Goal: Task Accomplishment & Management: Complete application form

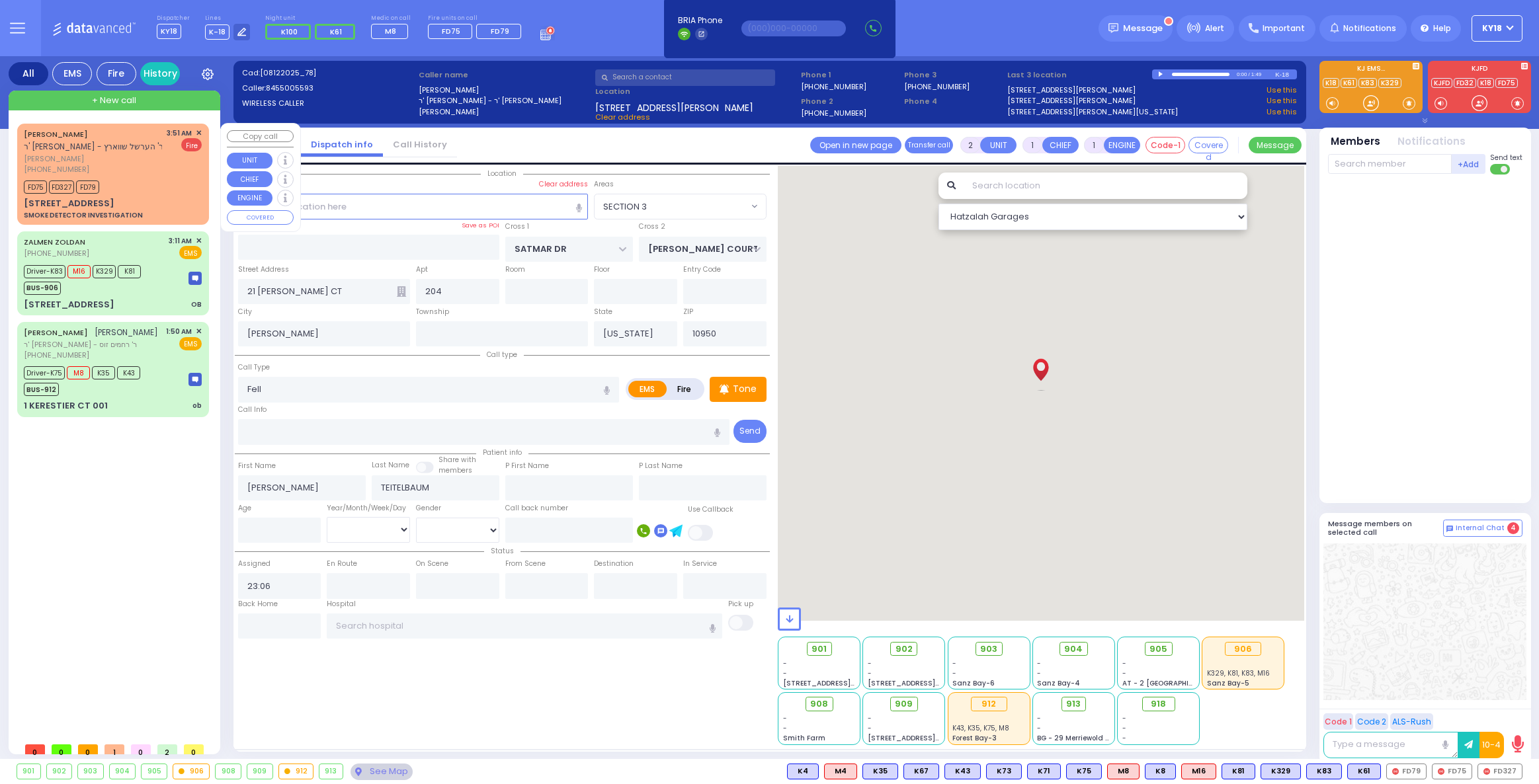
select select "SECTION 3"
select select
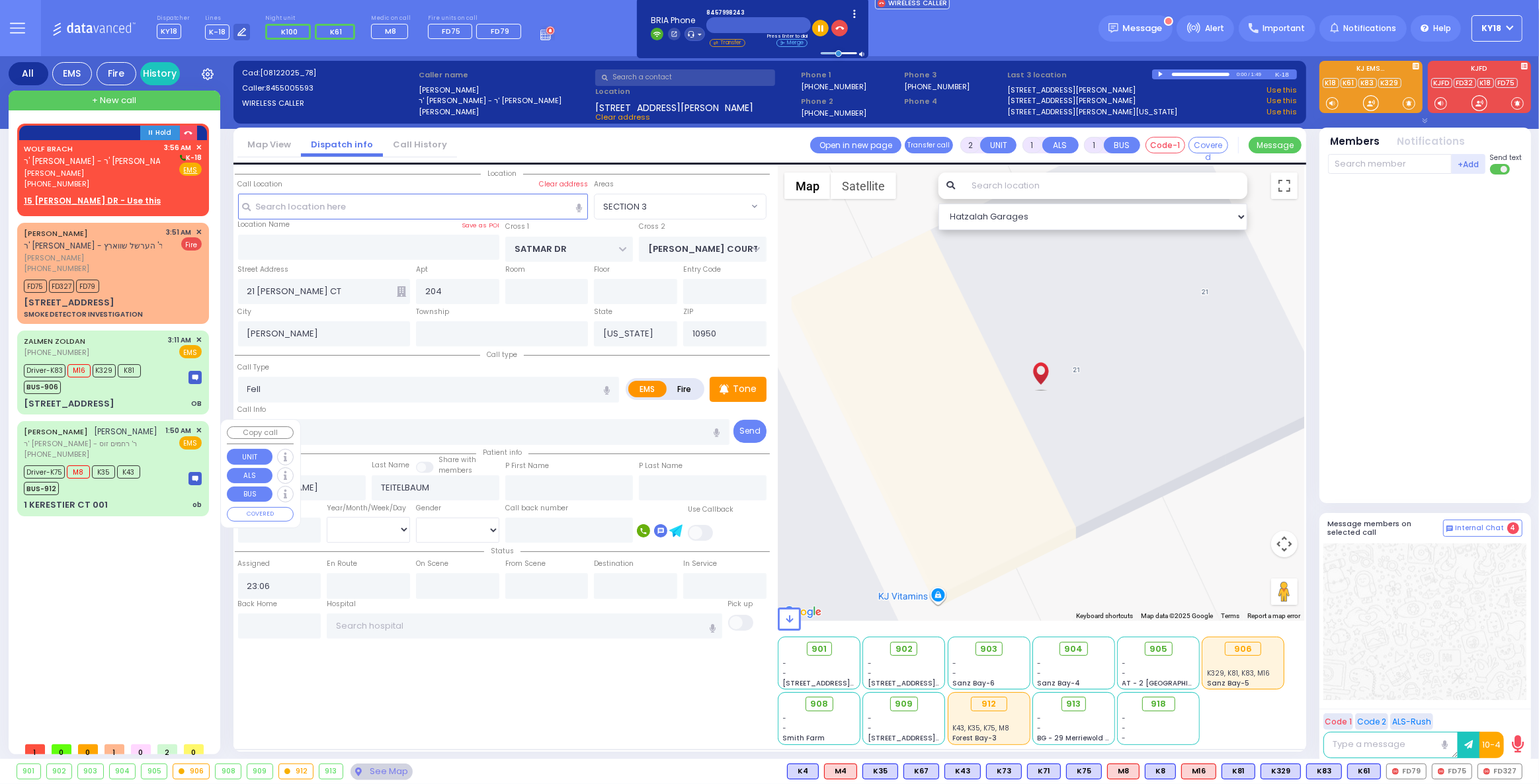
click at [88, 480] on div "BUS-912" at bounding box center [82, 486] width 117 height 16
type input "6"
select select
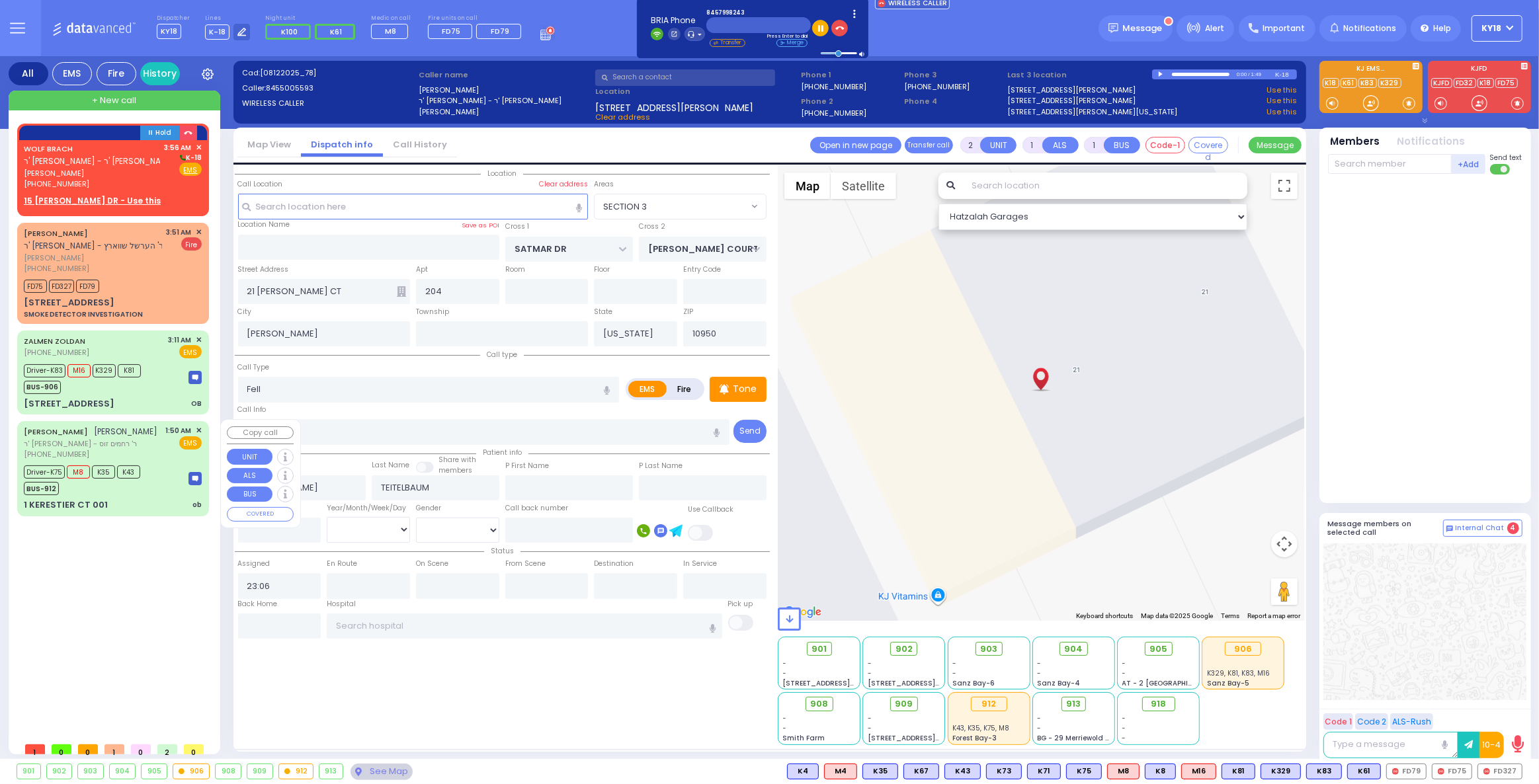
type input "ob"
radio input "true"
type input "[PERSON_NAME]"
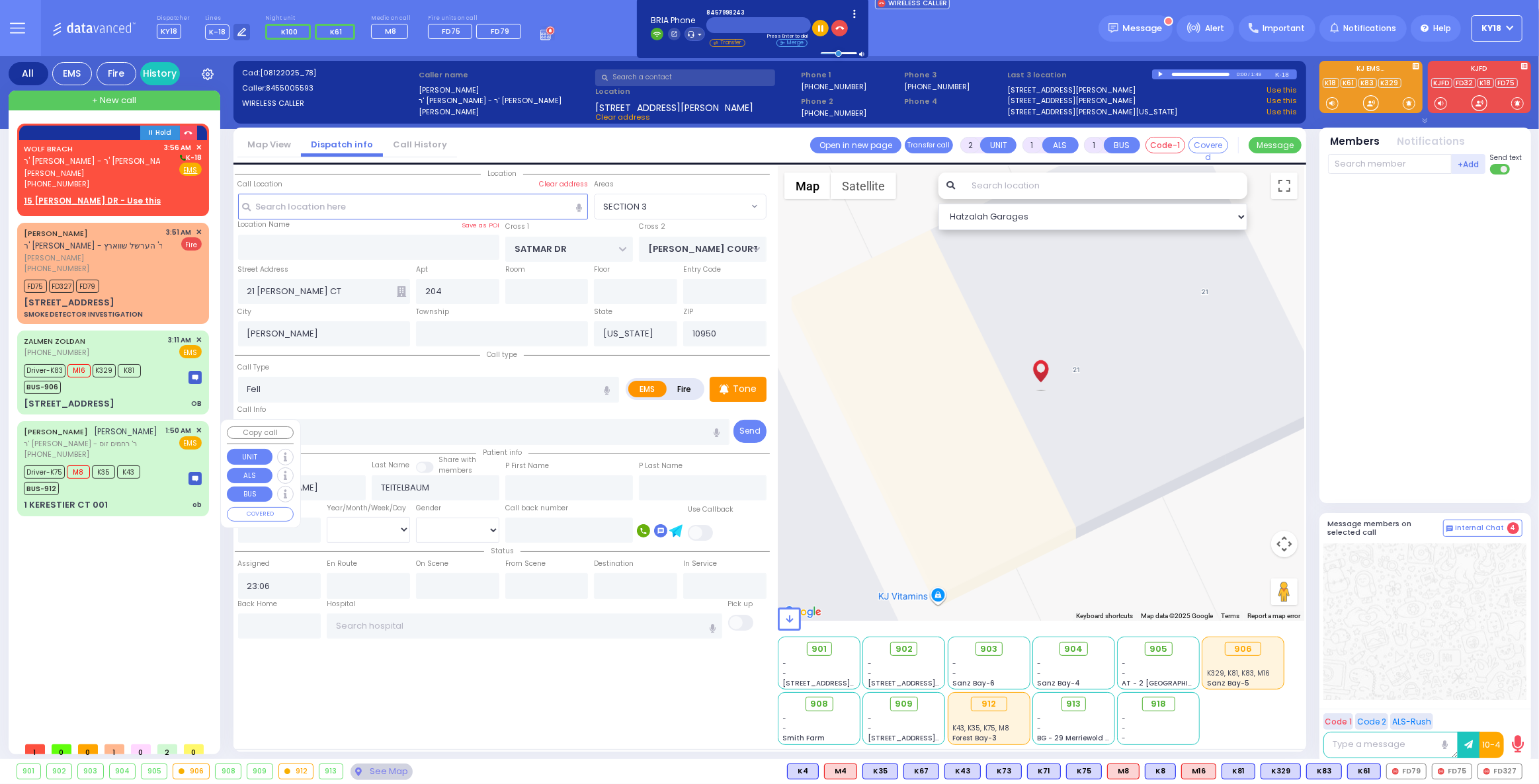
type input "Brach"
type input "27"
select select "Year"
type input "01:50"
type input "01:52"
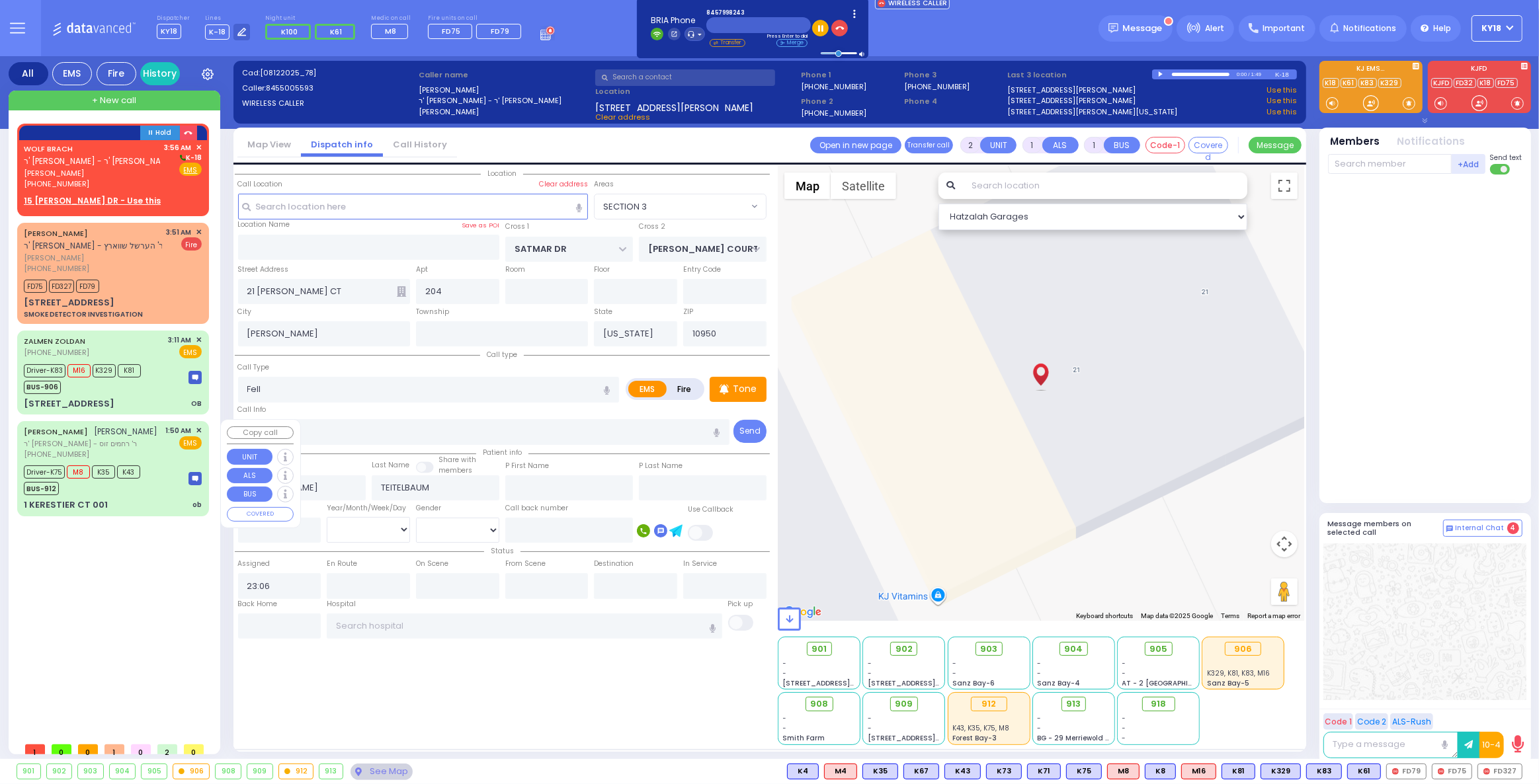
type input "02:00"
type input "02:11"
type input "03:00"
type input "04:10"
type input "[US_STATE][GEOGRAPHIC_DATA] [PERSON_NAME][GEOGRAPHIC_DATA] [STREET_ADDRESS][US_…"
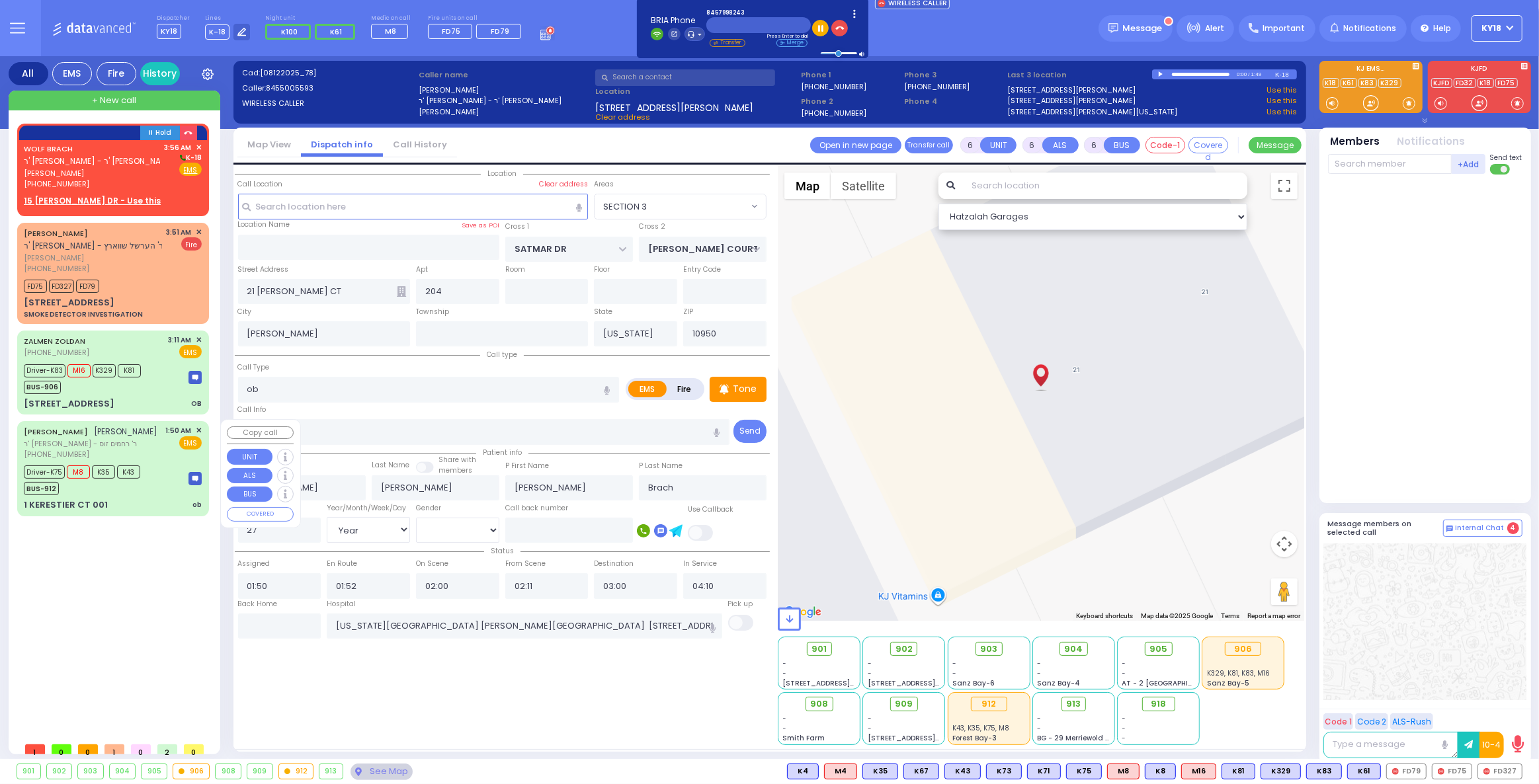
select select "Hatzalah Garages"
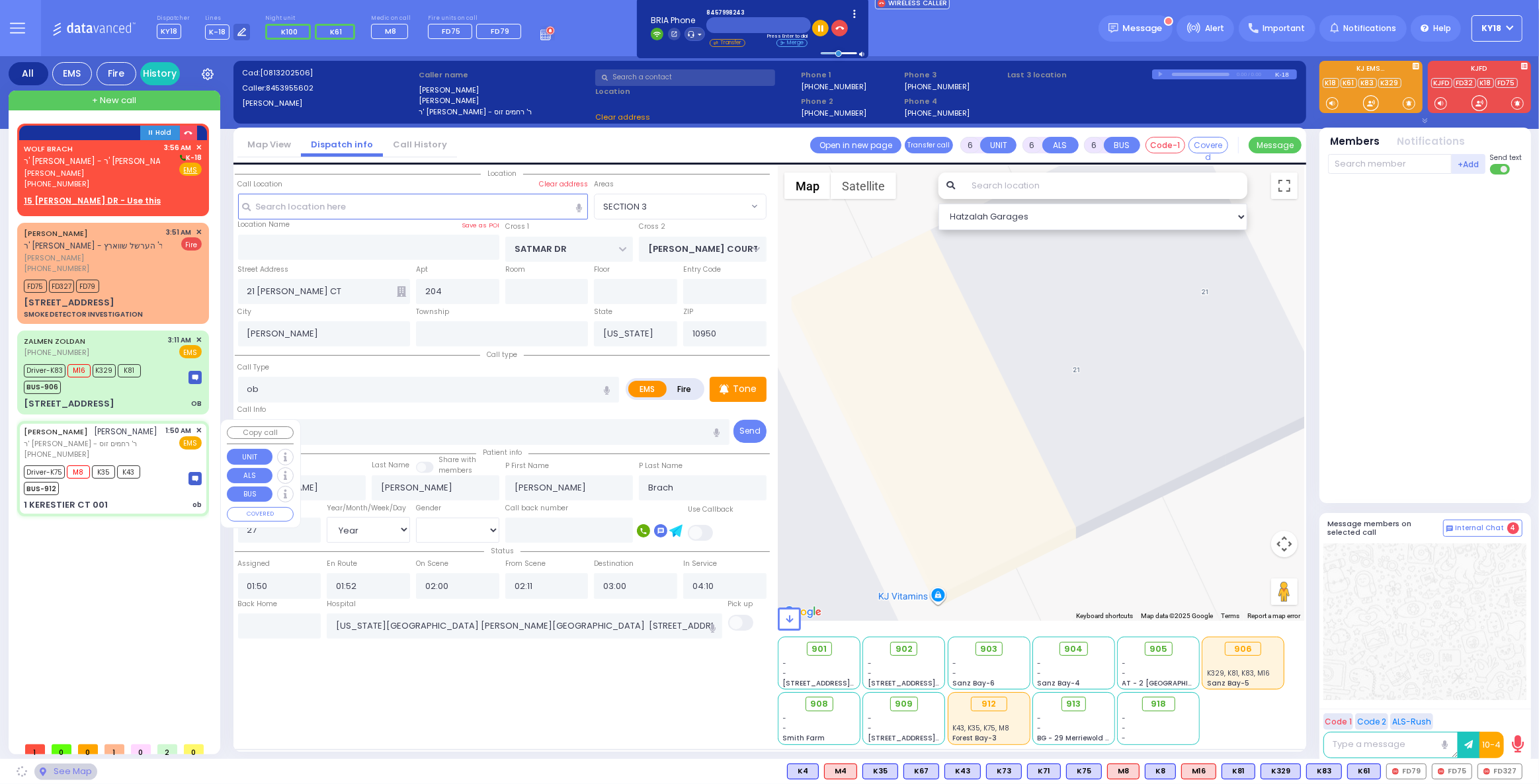
type input "KAHAN DR"
type input "[PERSON_NAME] BLVD"
type input "1 KERESTIER CT"
type input "001"
select select "SECTION 4"
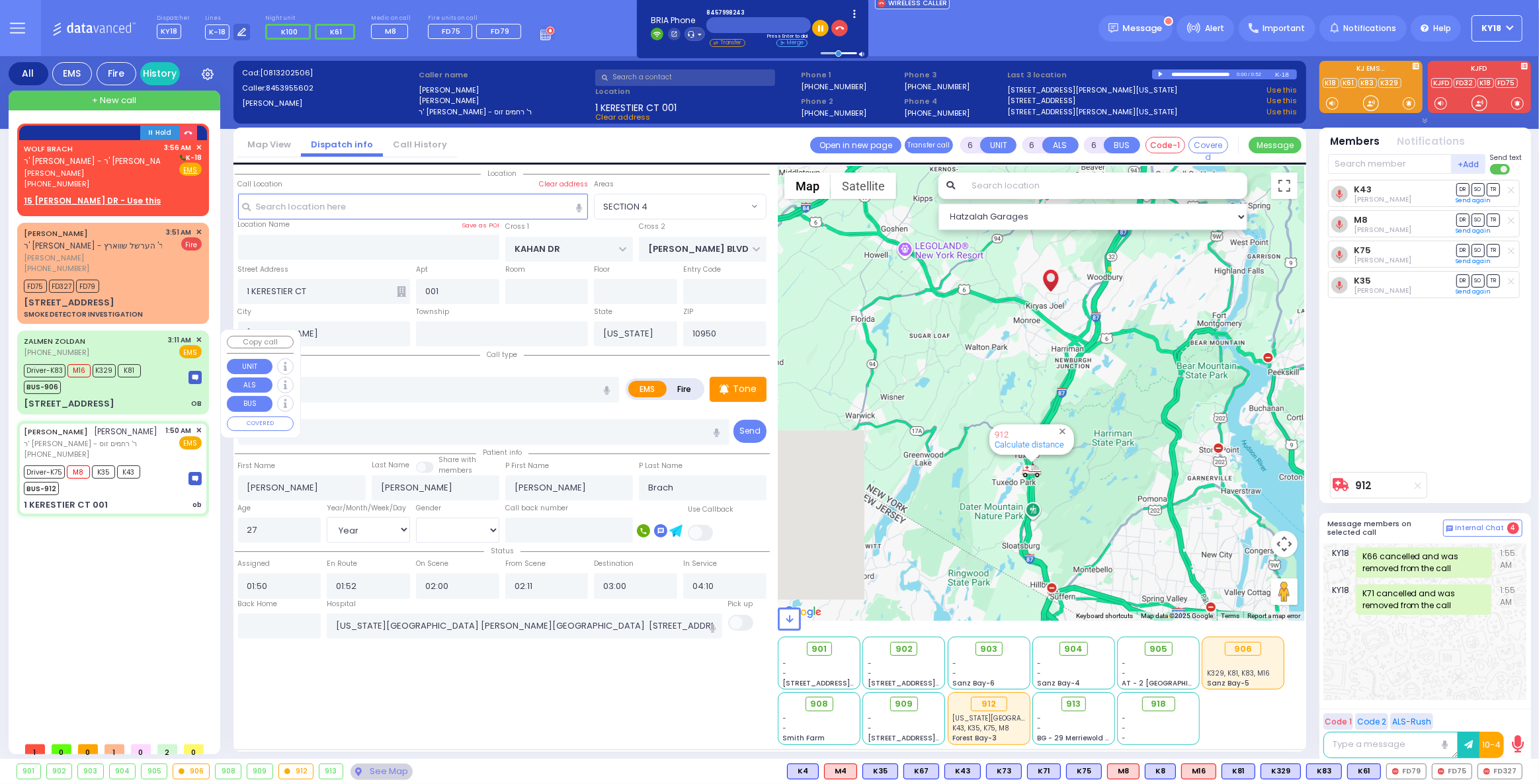
click at [121, 397] on div "[STREET_ADDRESS] OB" at bounding box center [113, 404] width 178 height 13
select select
type input "OB"
radio input "true"
type input "[PERSON_NAME]"
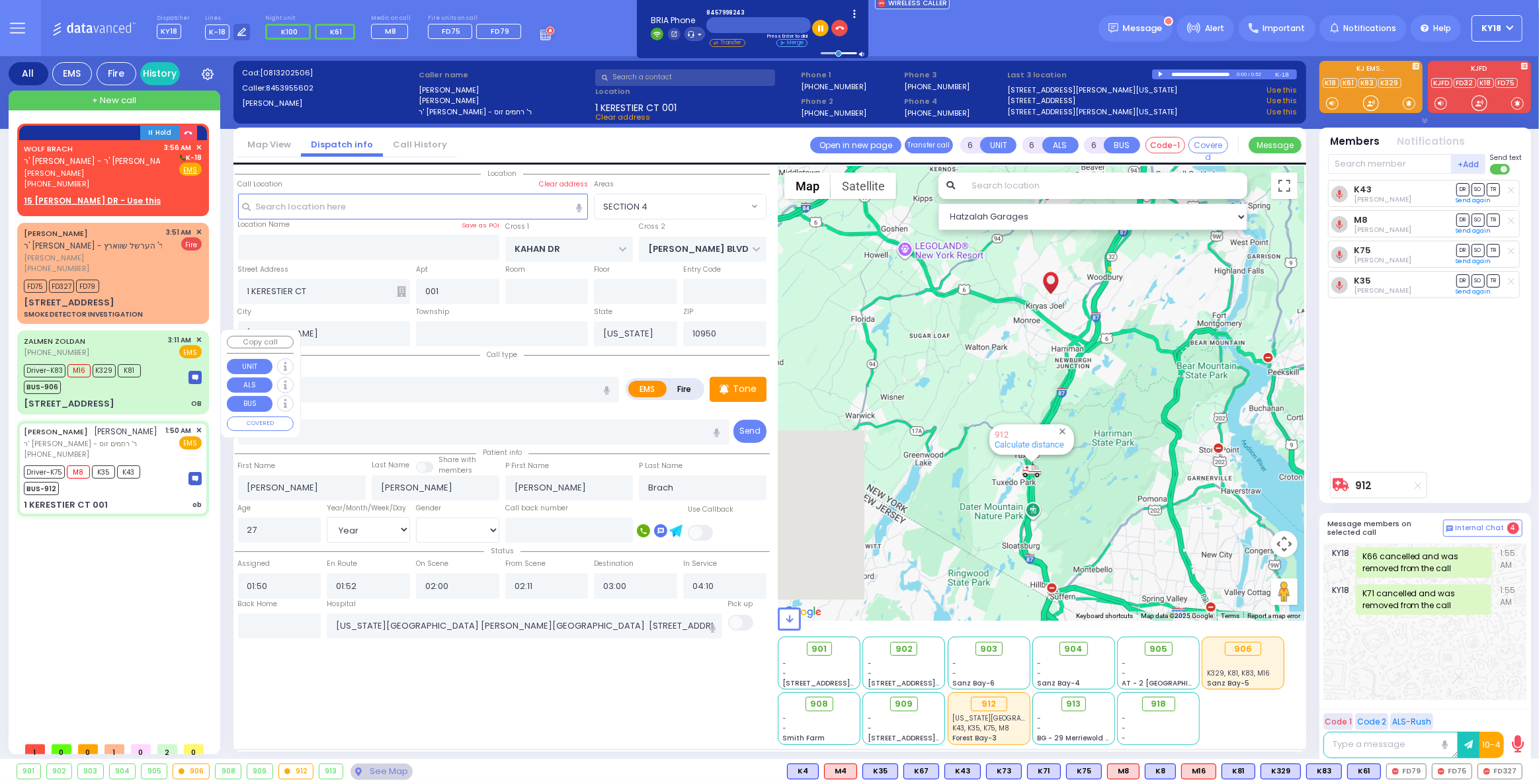
type input "[PERSON_NAME]"
type input "Leah"
type input "Zoldan"
type input "21"
select select "Year"
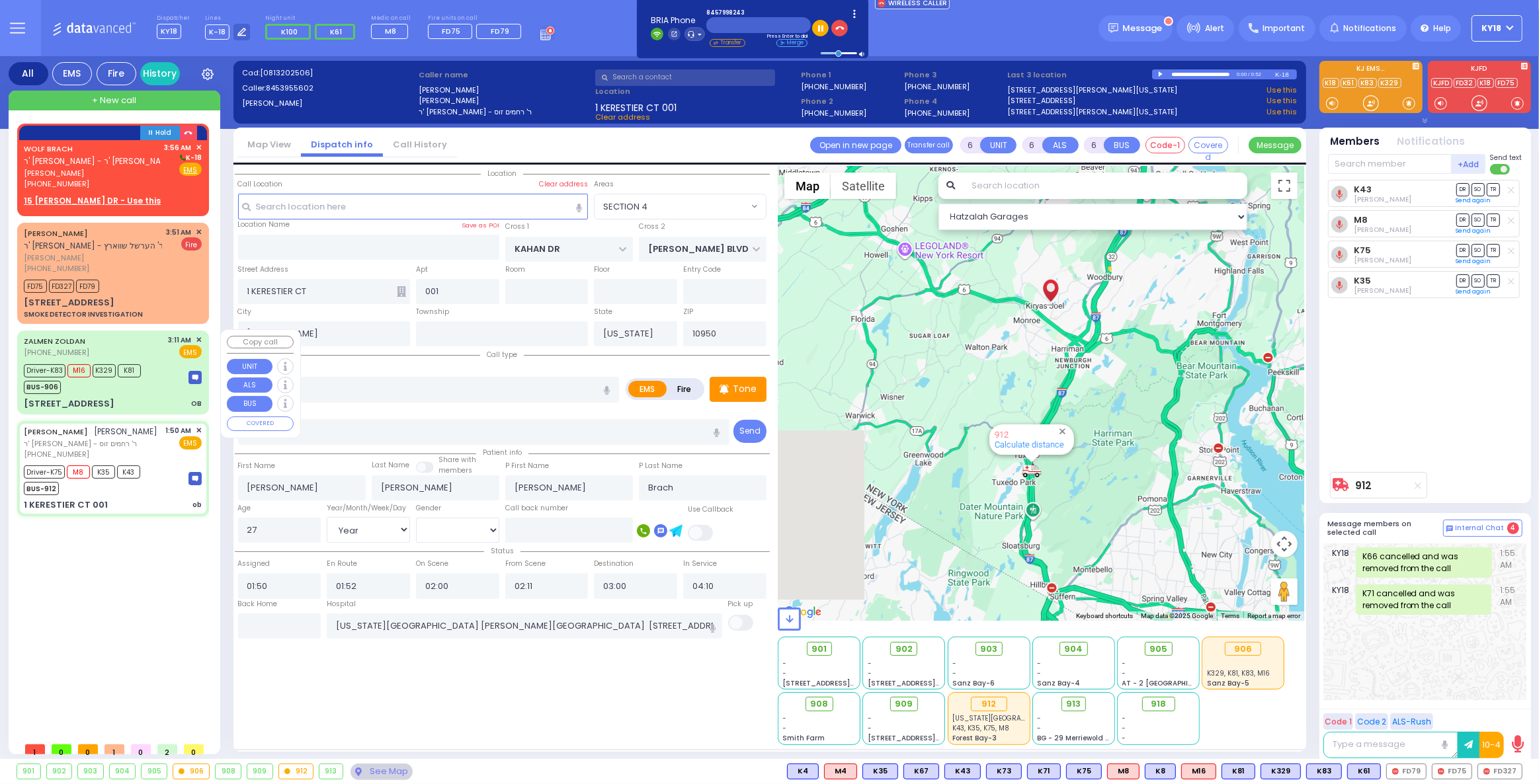
select select "[DEMOGRAPHIC_DATA]"
type input "03:11"
type input "03:13"
type input "03:15"
type input "03:35"
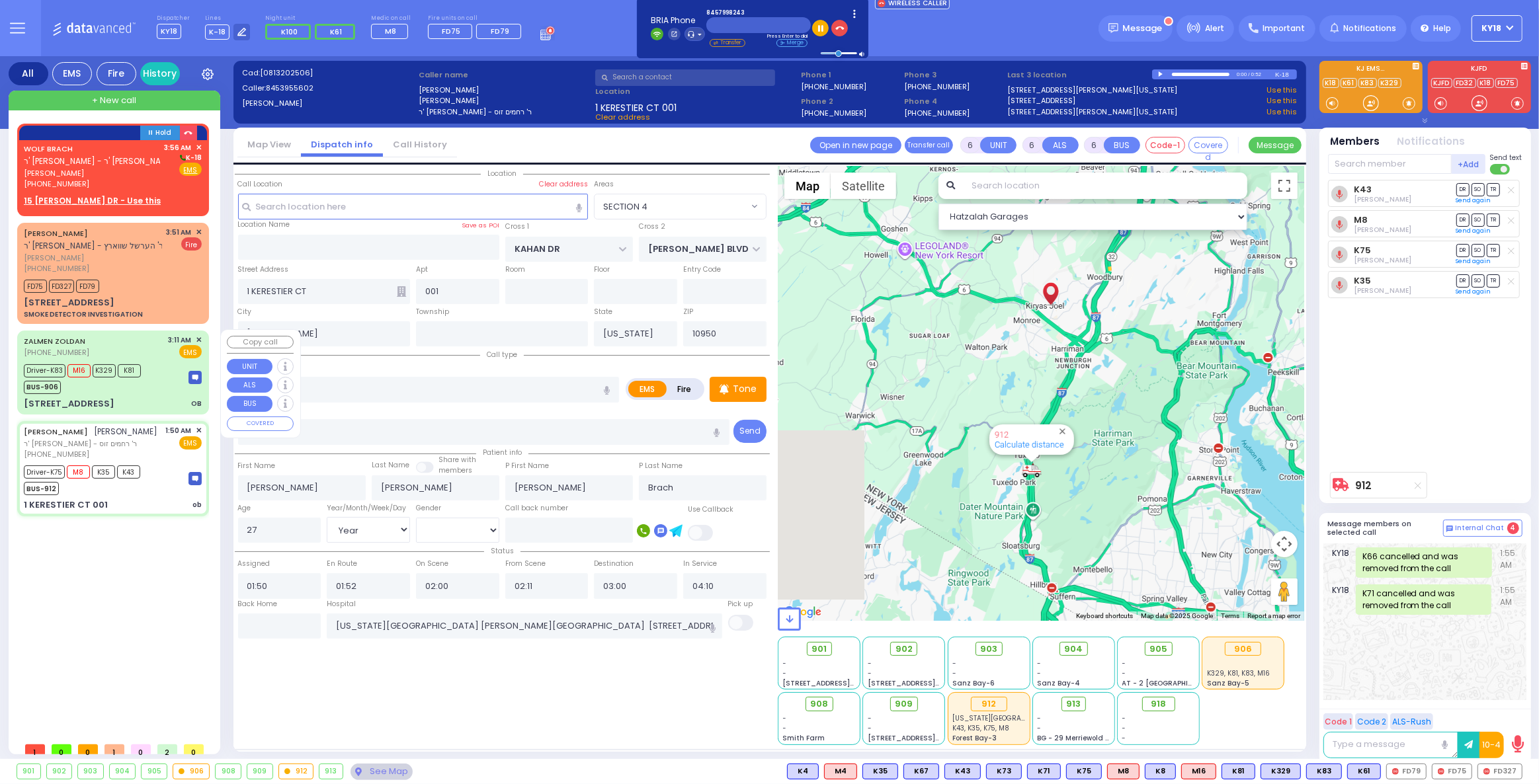
type input "[GEOGRAPHIC_DATA] [STREET_ADDRESS][GEOGRAPHIC_DATA] Suffern"
select select "Hatzalah Garages"
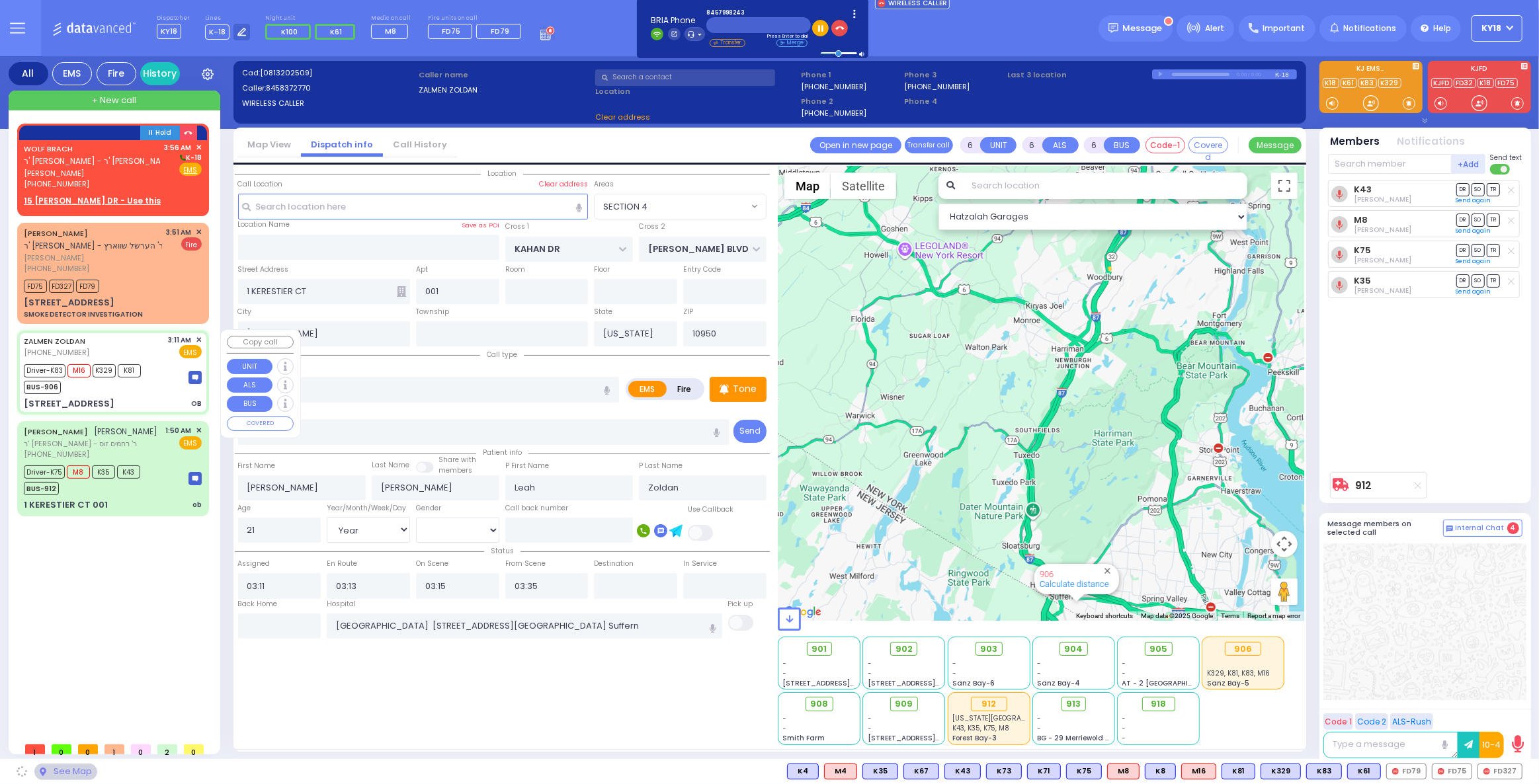
type input "RIMENEV COURT"
type input "DAJ BLVD"
type input "[STREET_ADDRESS]"
type input "202"
type input "Monroe"
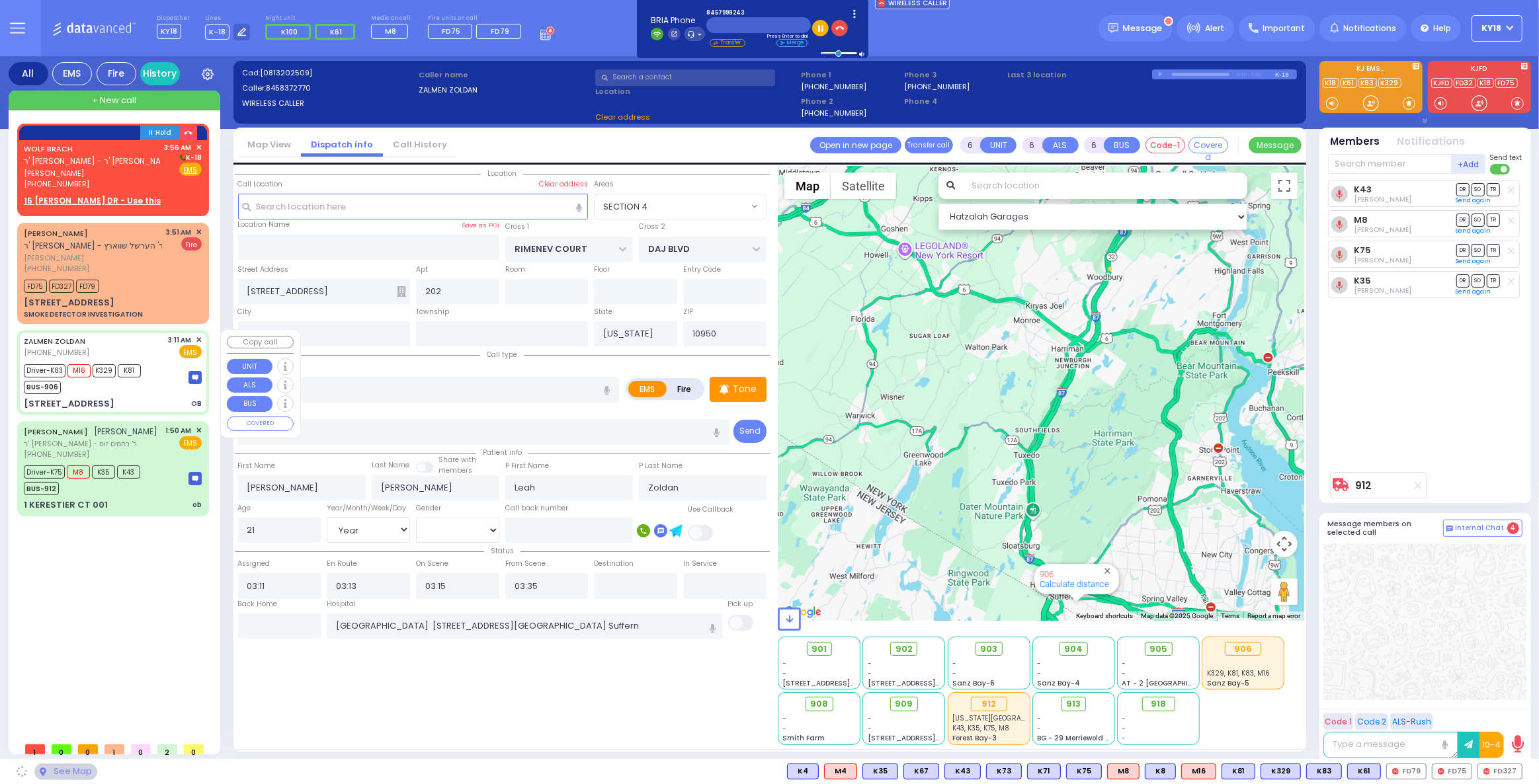
select select "SECTION 1"
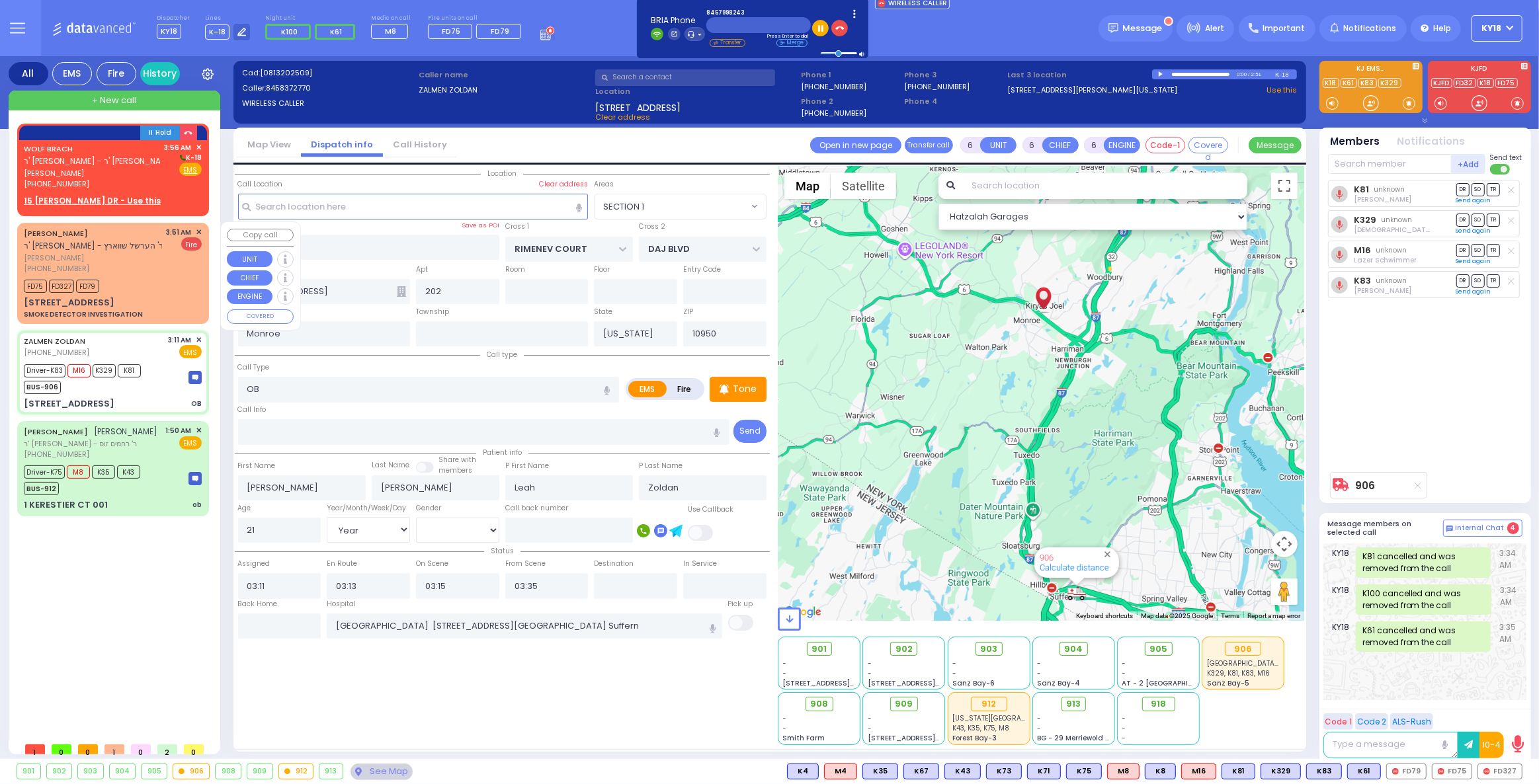
click at [138, 285] on div "FD75 FD327 FD79" at bounding box center [113, 285] width 178 height 16
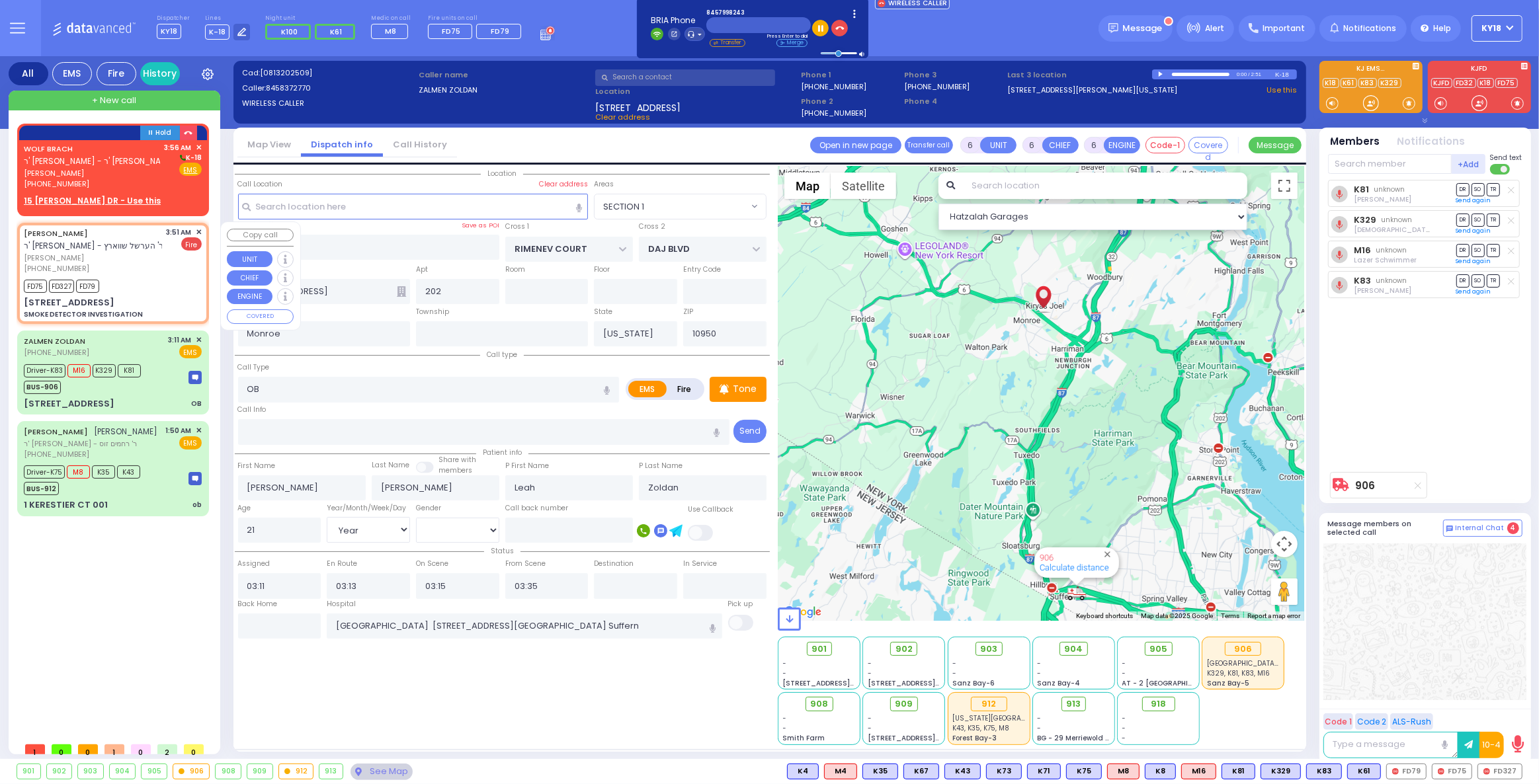
type input "2"
type input "1"
select select
type input "SMOKE DETECTOR INVESTIGATION"
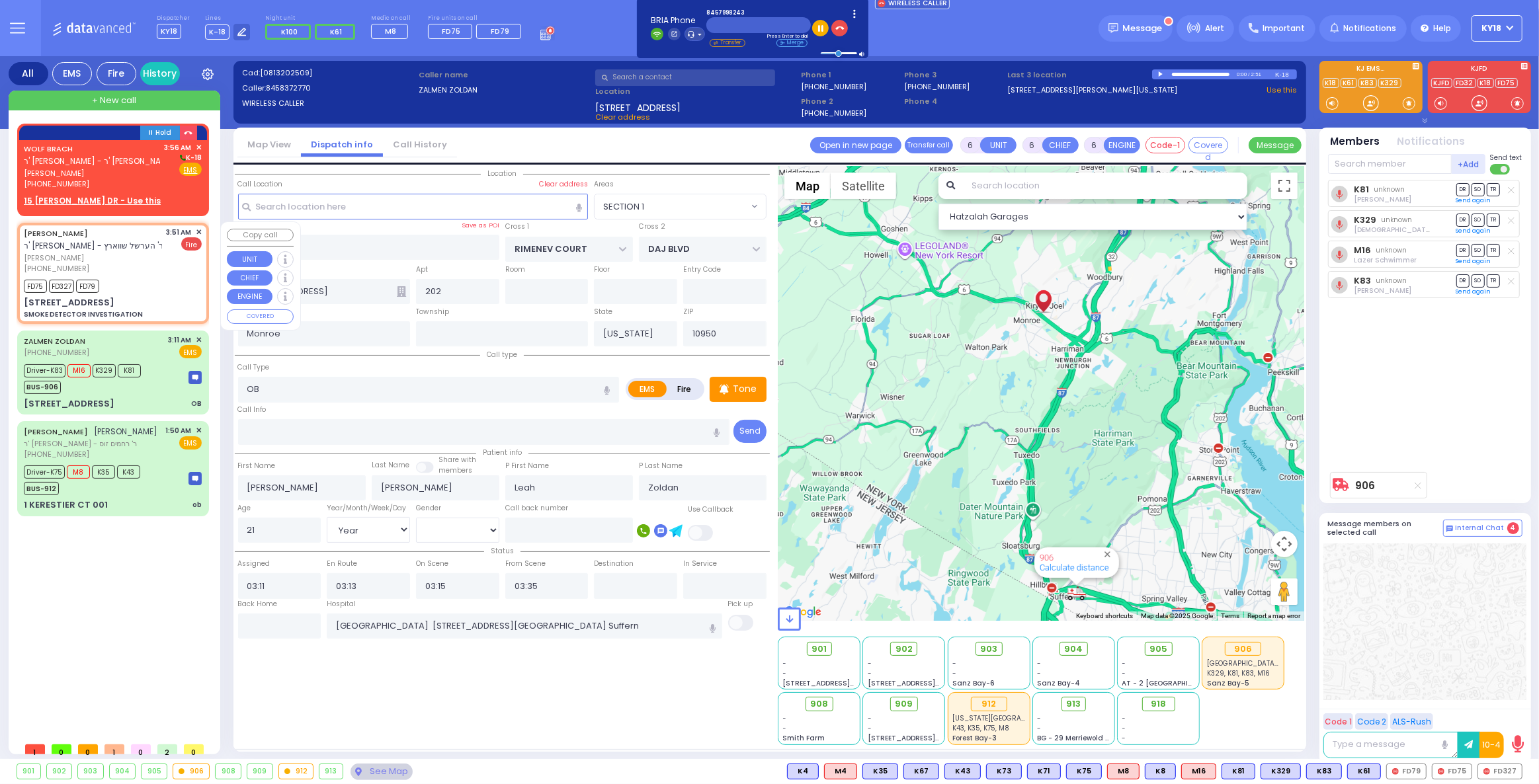
radio input "false"
radio input "true"
type input "ELIMYLECH"
type input "[PERSON_NAME]"
select select
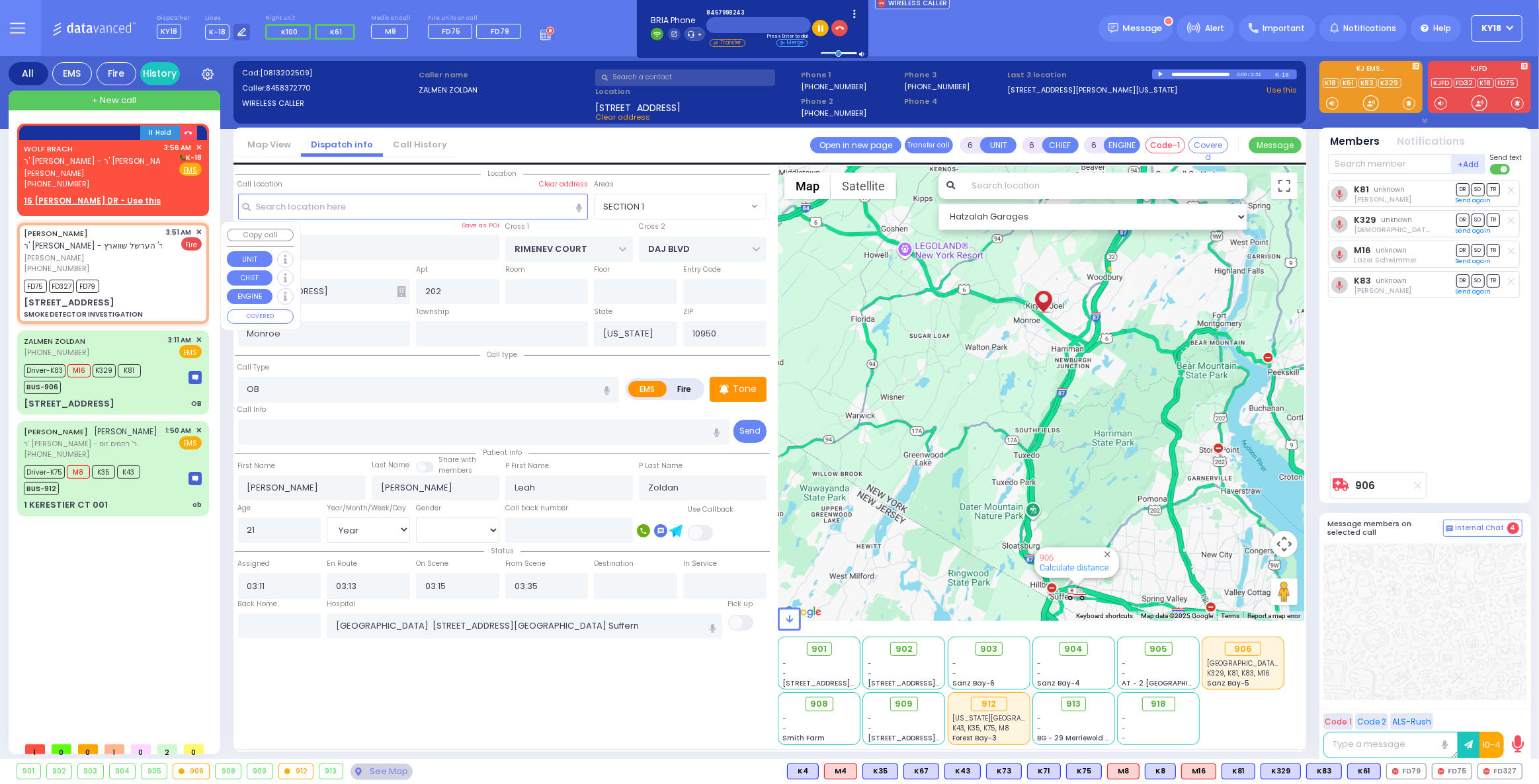
select select
type input "03:51"
type input "03:53"
select select "Hatzalah Garages"
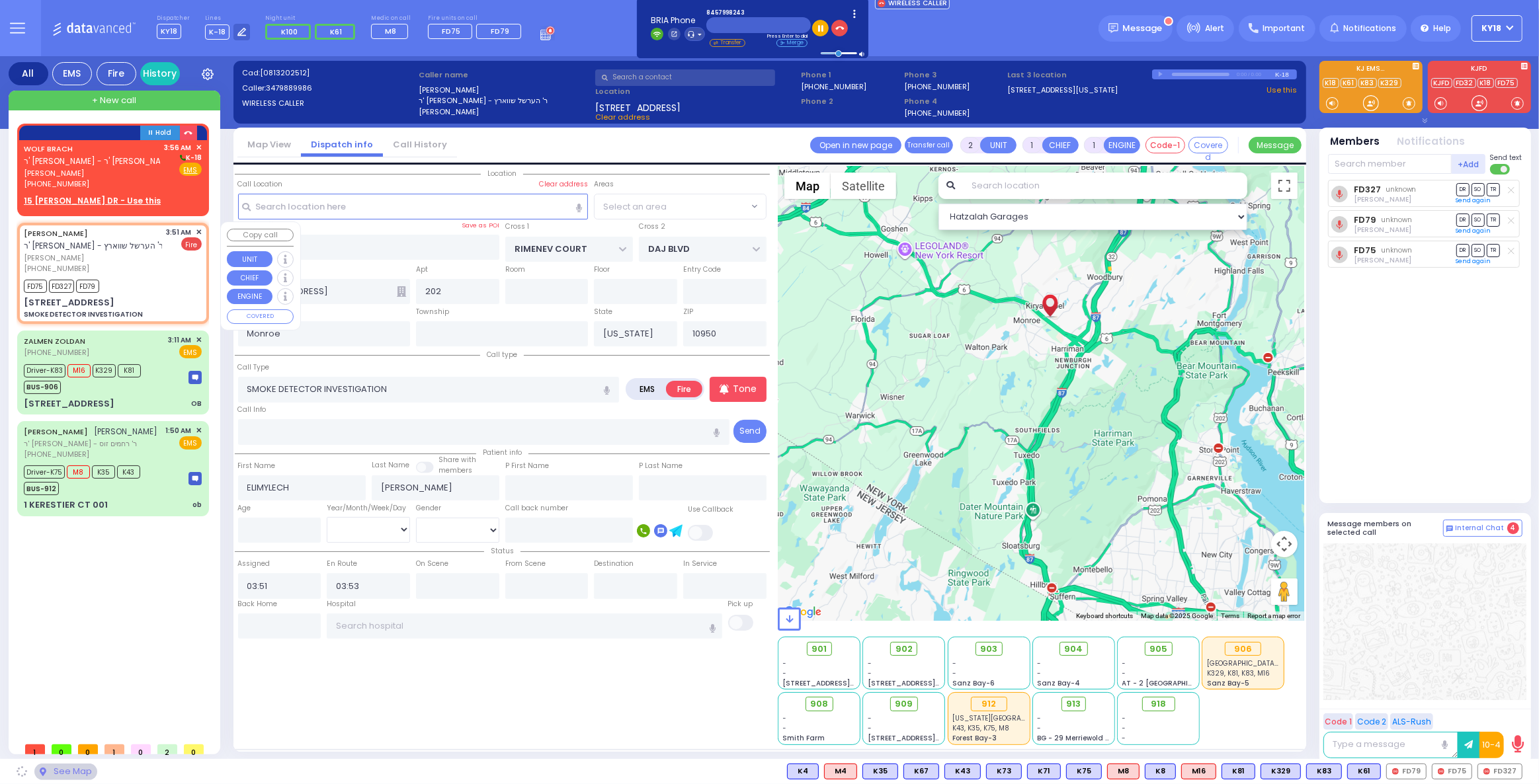
type input "CHUST RD"
type input "[GEOGRAPHIC_DATA]"
type input "[STREET_ADDRESS]"
type input "404"
select select "VYOEL MOSHE"
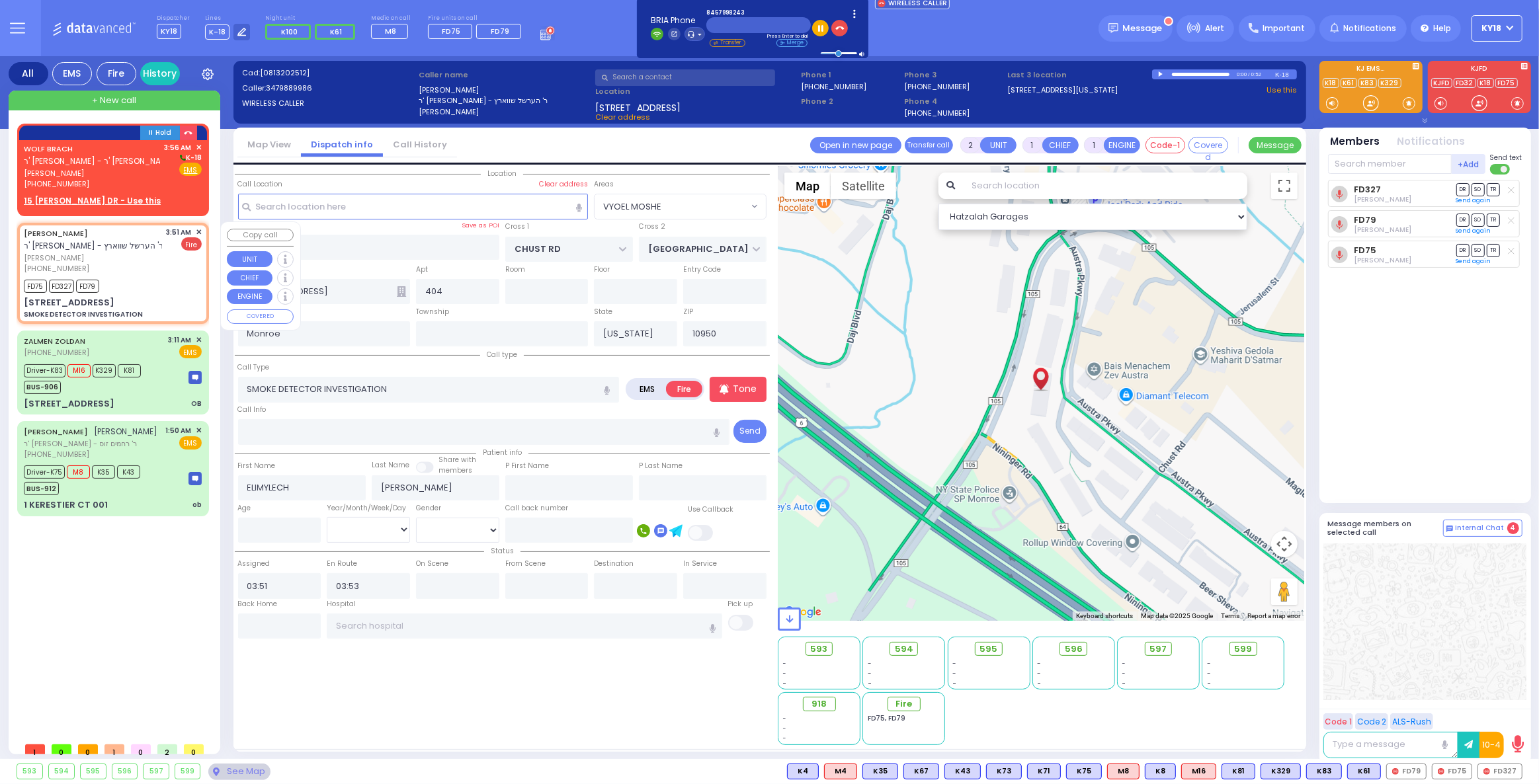
click at [199, 230] on span "✕" at bounding box center [199, 232] width 6 height 12
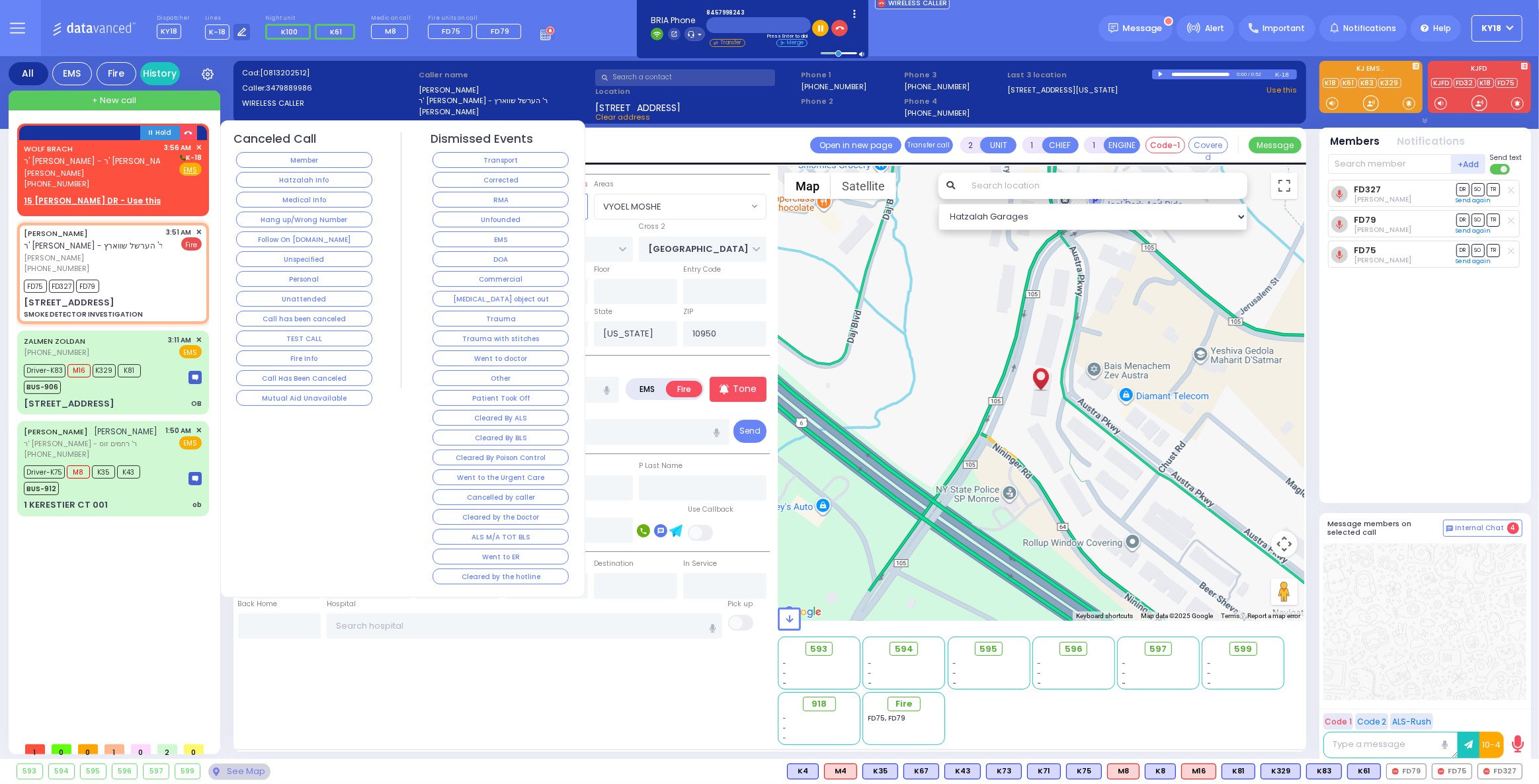
click at [459, 183] on button "Corrected" at bounding box center [500, 179] width 136 height 16
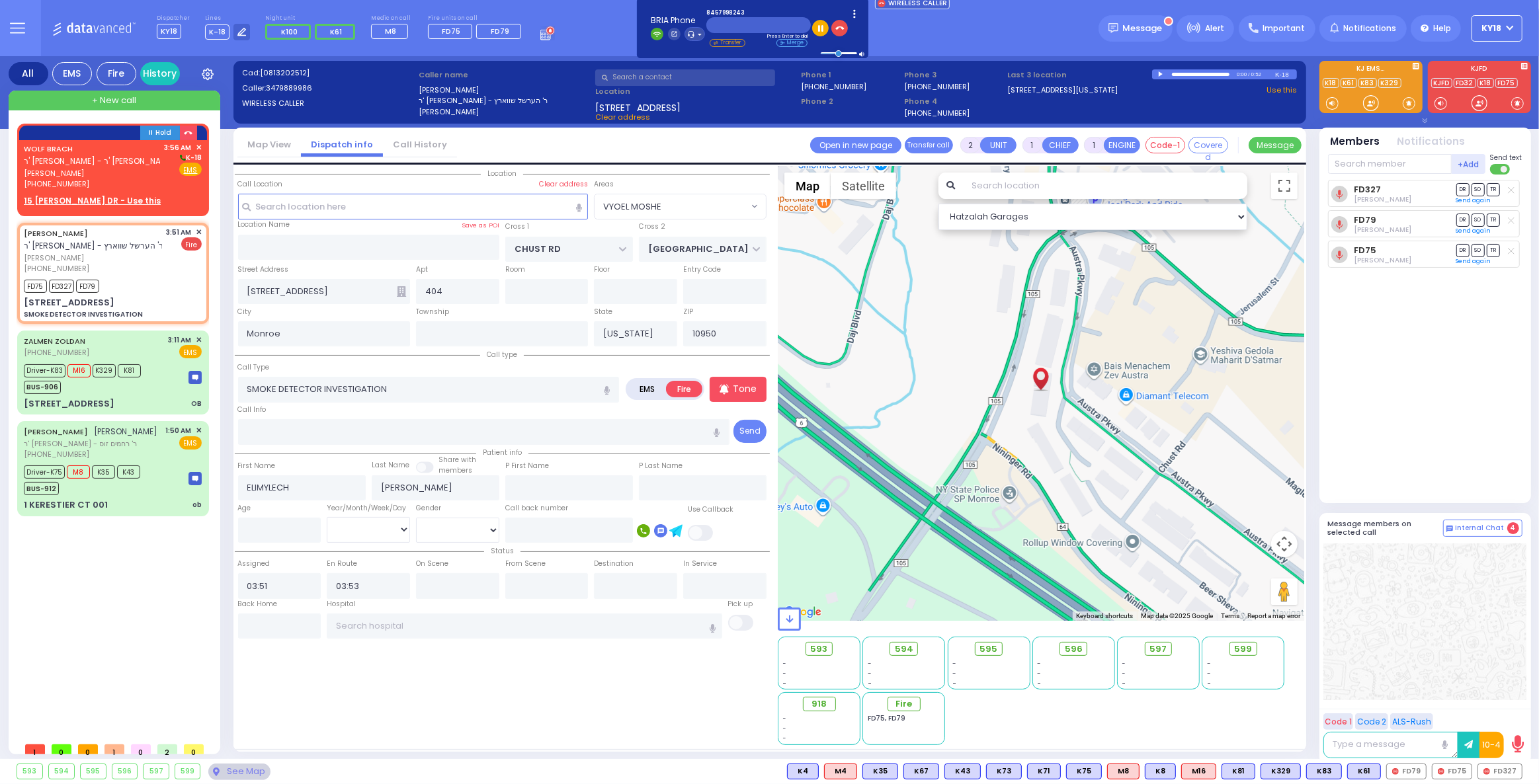
select select
radio input "true"
select select
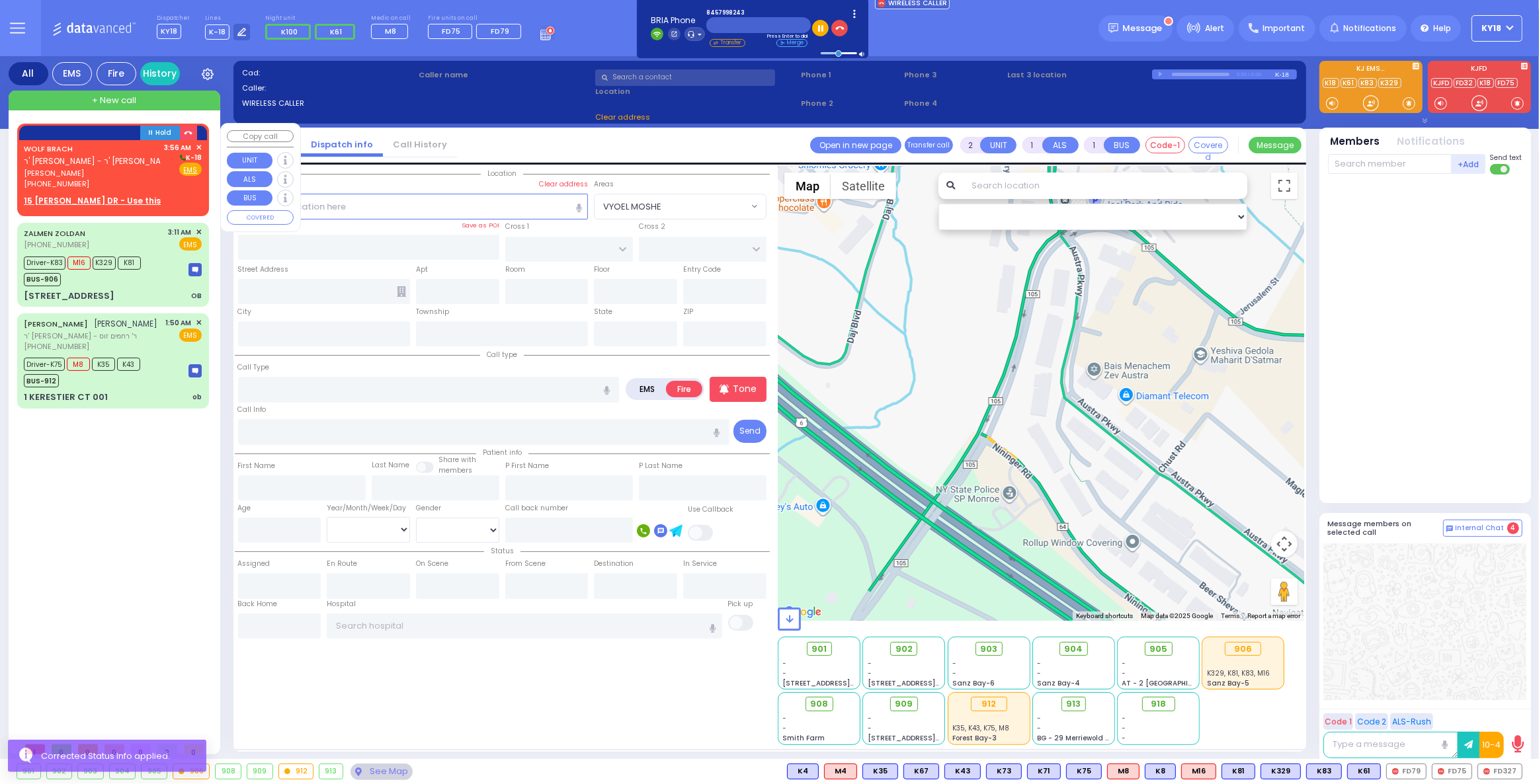
click at [162, 181] on div "WOLF BRACH ר' [PERSON_NAME] - ר' [PERSON_NAME] [PERSON_NAME] [PHONE_NUMBER] 3:5…" at bounding box center [113, 166] width 178 height 48
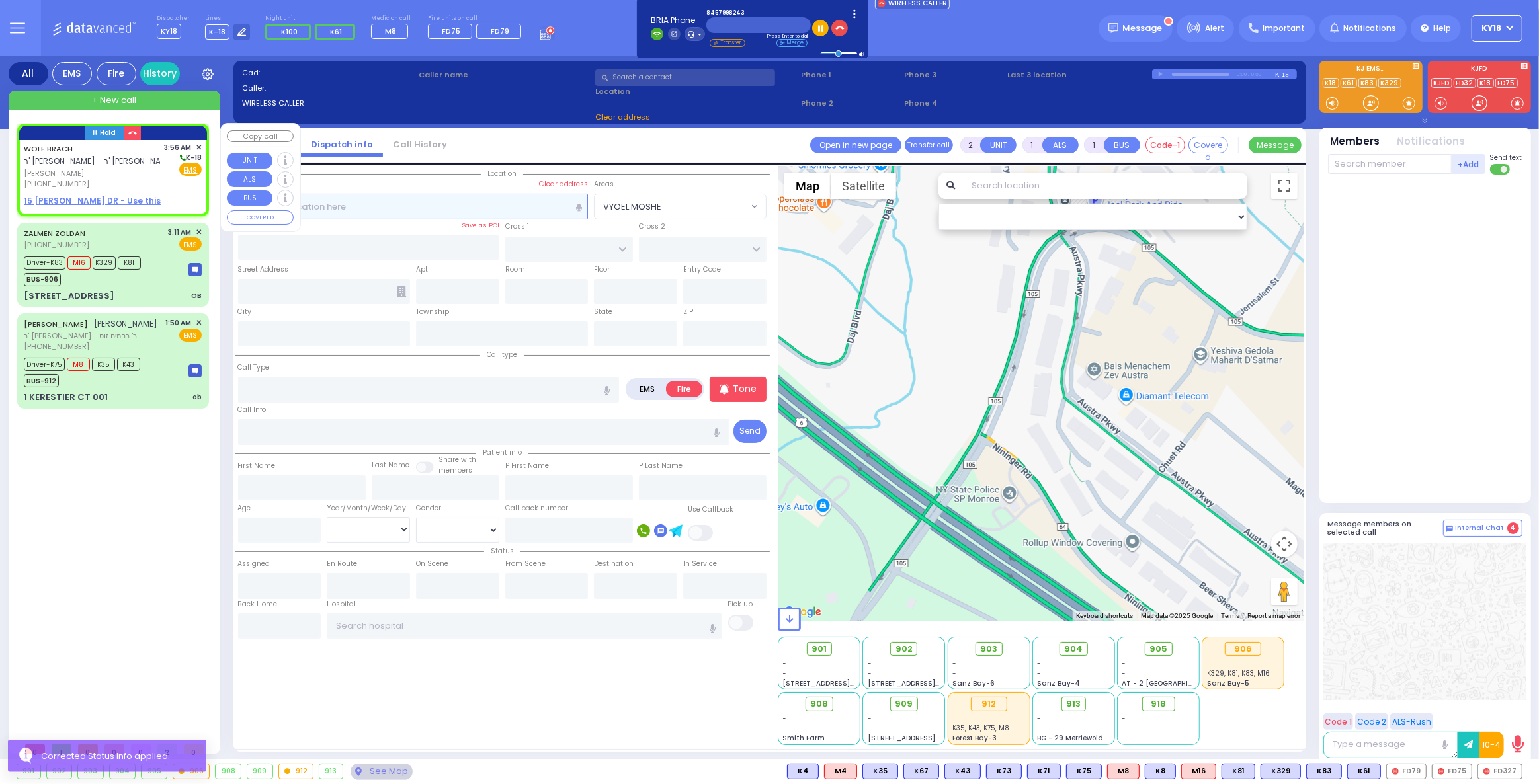
select select
radio input "true"
type input "WOLF"
type input "[PERSON_NAME]"
select select
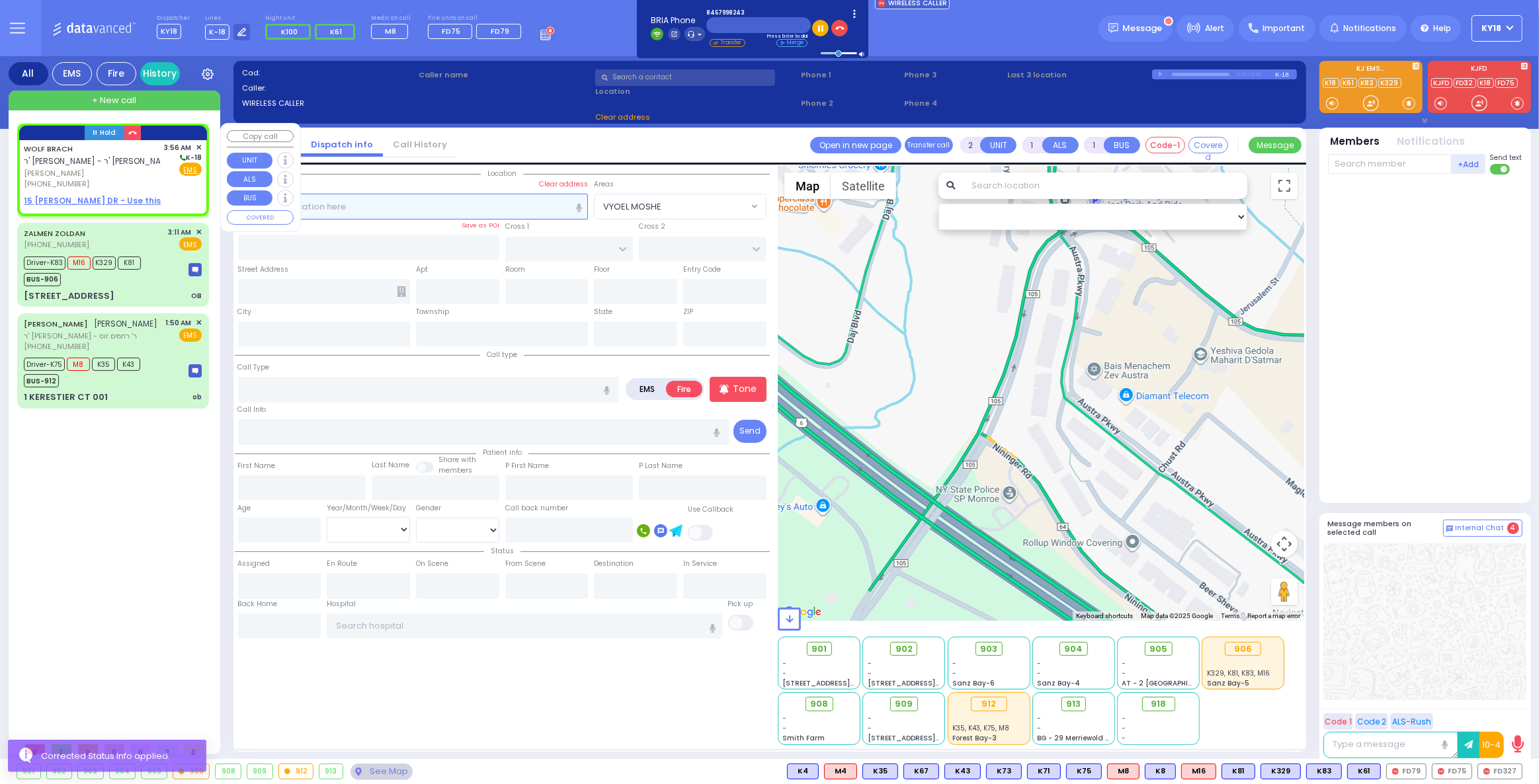
type input "03:56"
select select "Hatzalah Garages"
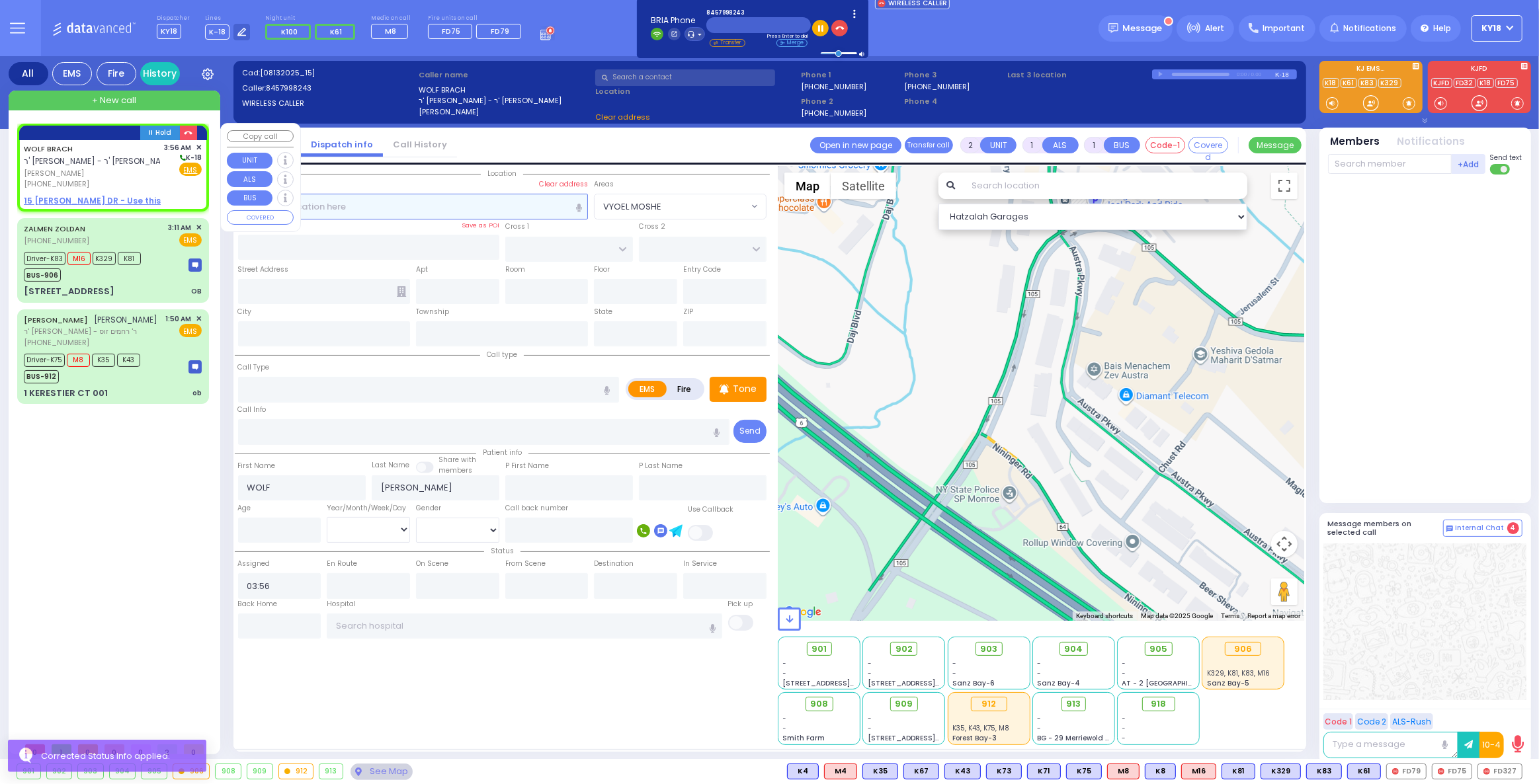
select select
radio input "true"
select select
select select "Hatzalah Garages"
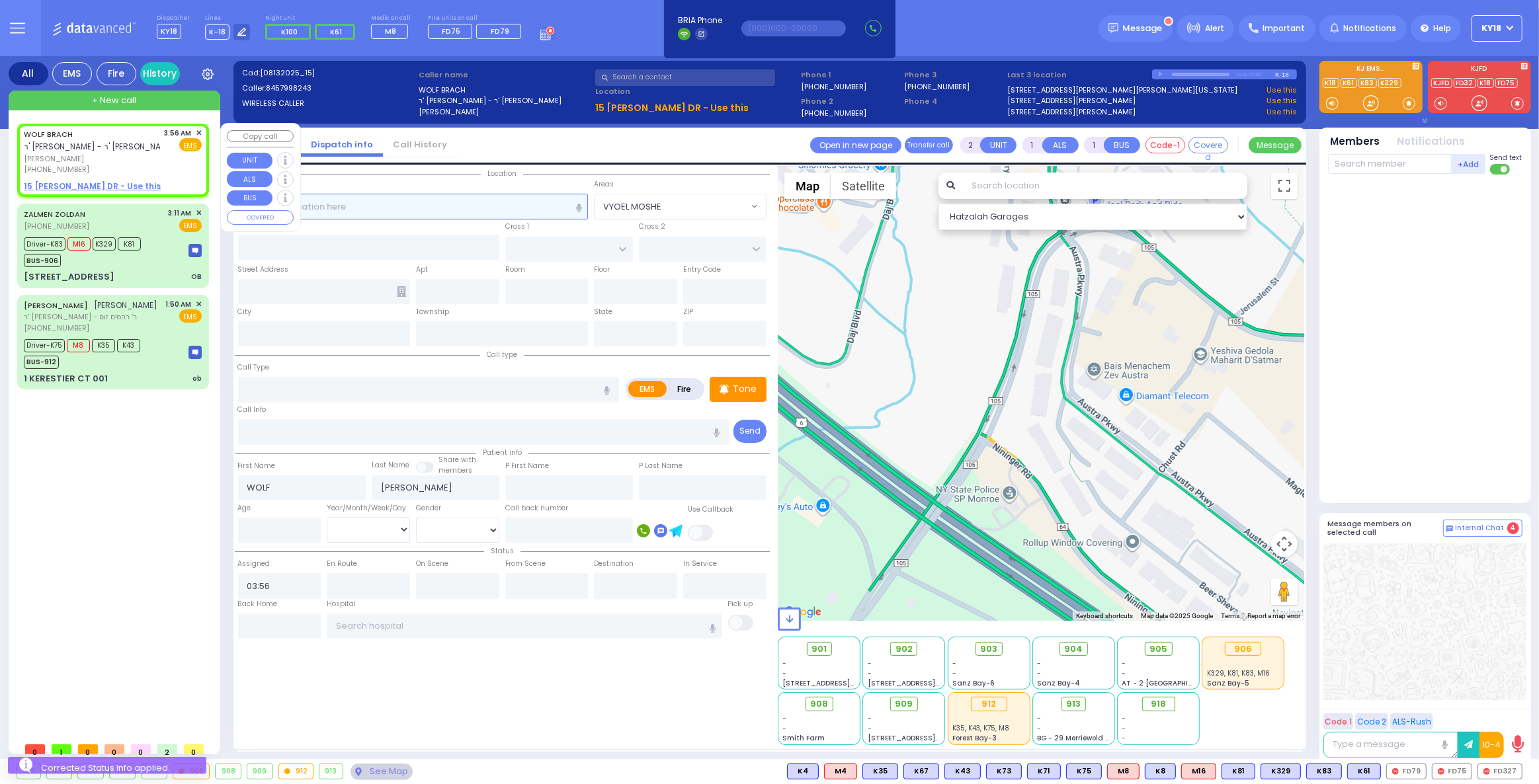
select select
radio input "true"
select select
select select "Hatzalah Garages"
click at [199, 131] on span "✕" at bounding box center [199, 133] width 6 height 12
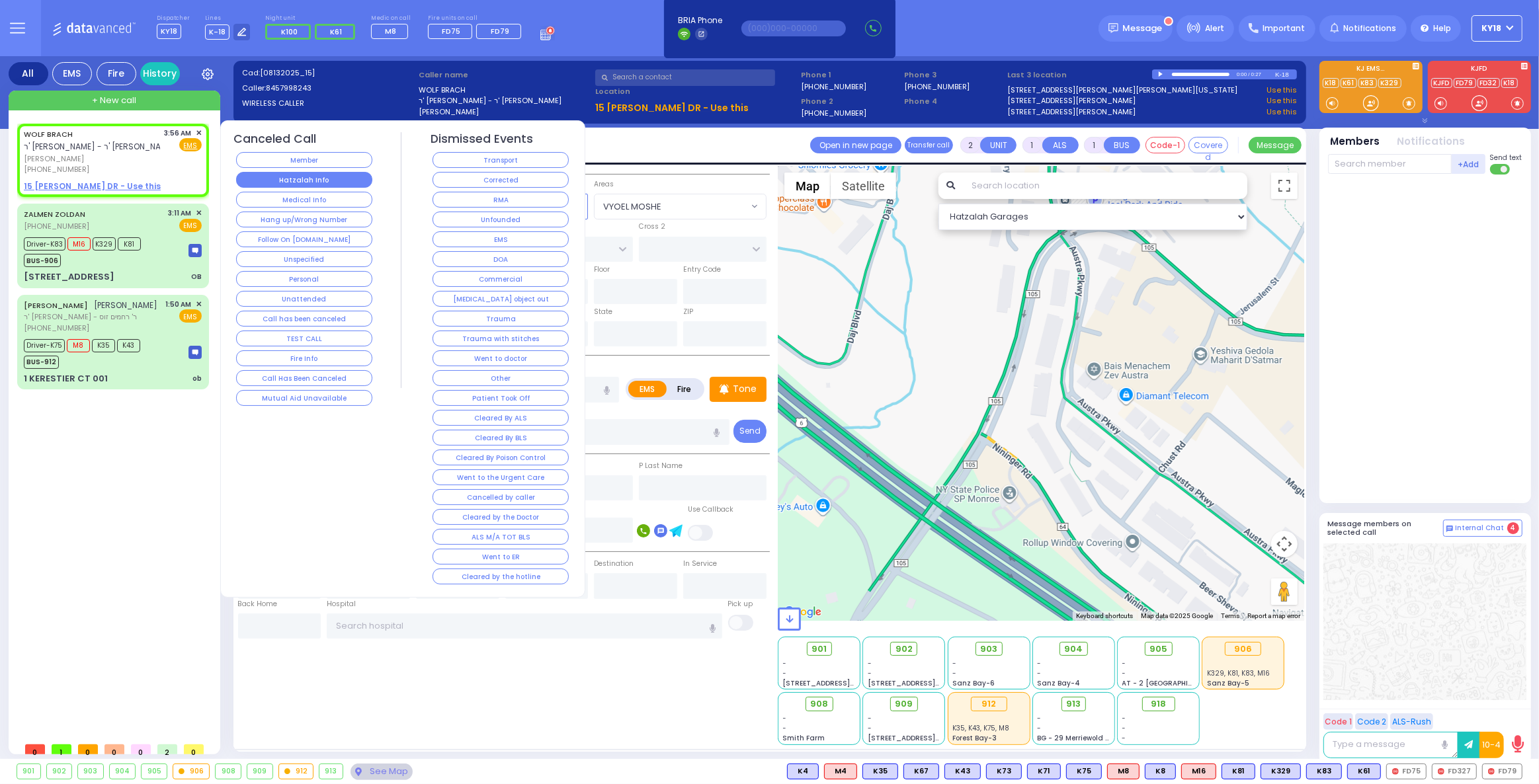
click at [291, 185] on button "Hatzalah Info" at bounding box center [304, 179] width 136 height 16
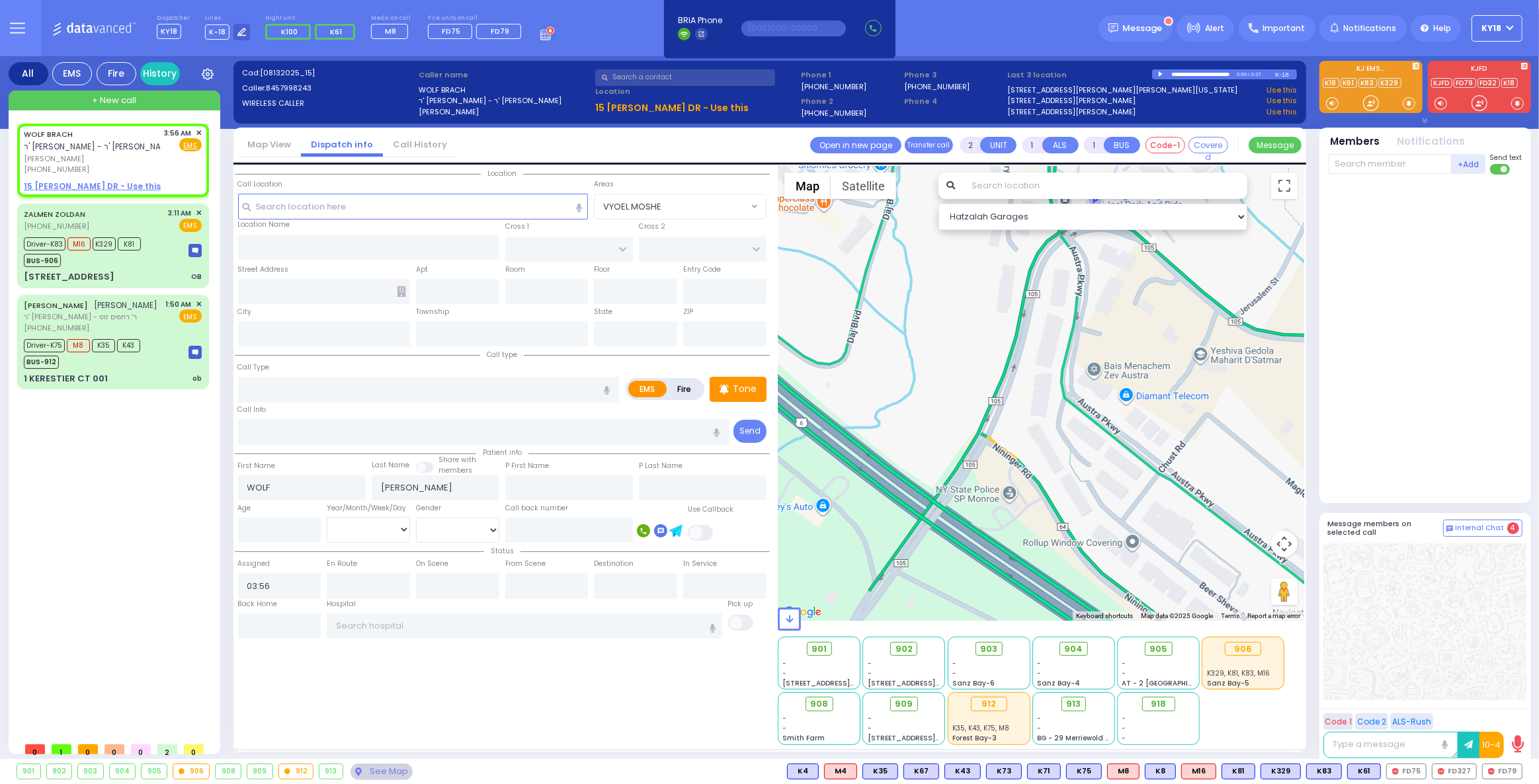
select select
radio input "true"
select select
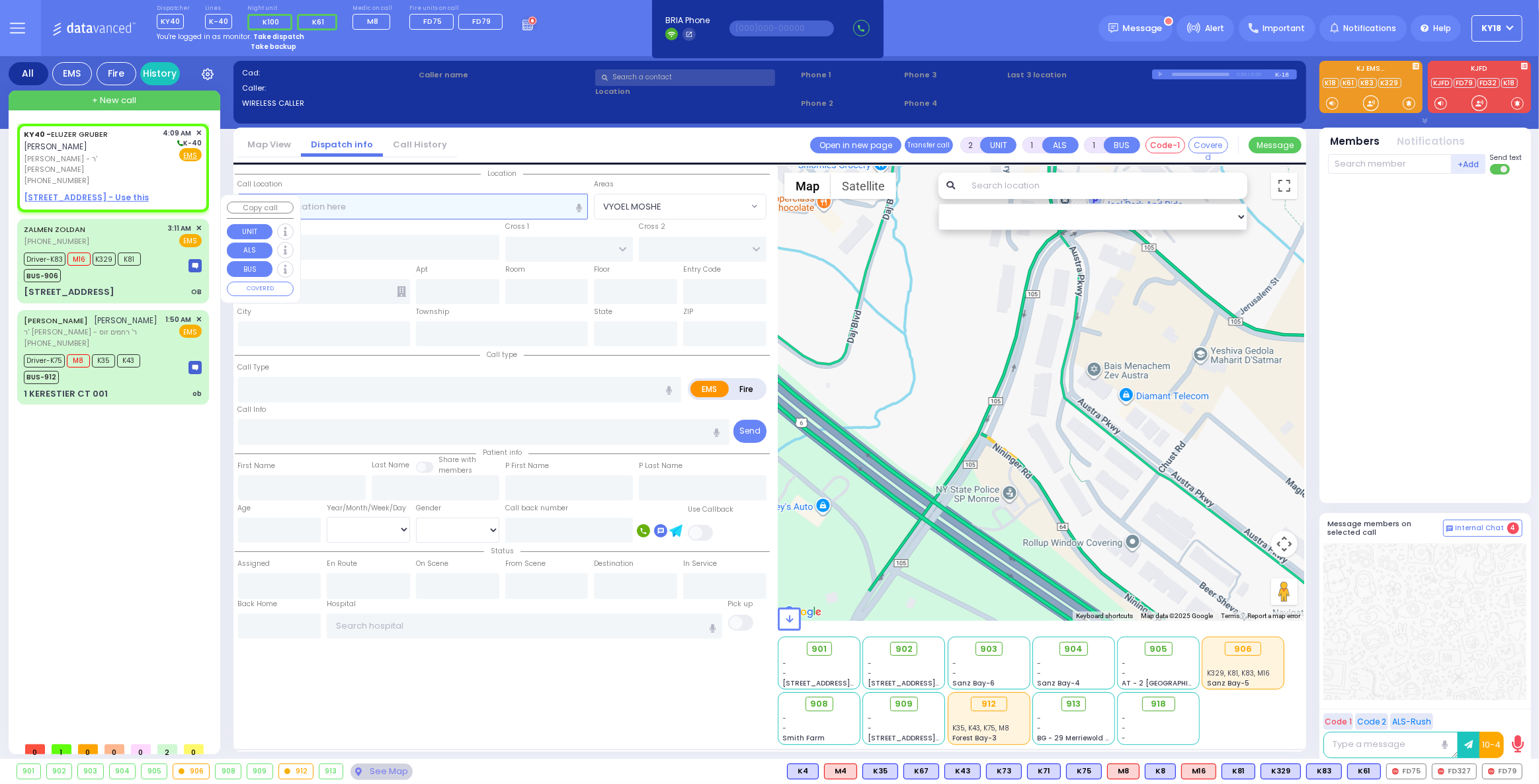
select select
radio input "true"
type input "[PERSON_NAME]"
select select
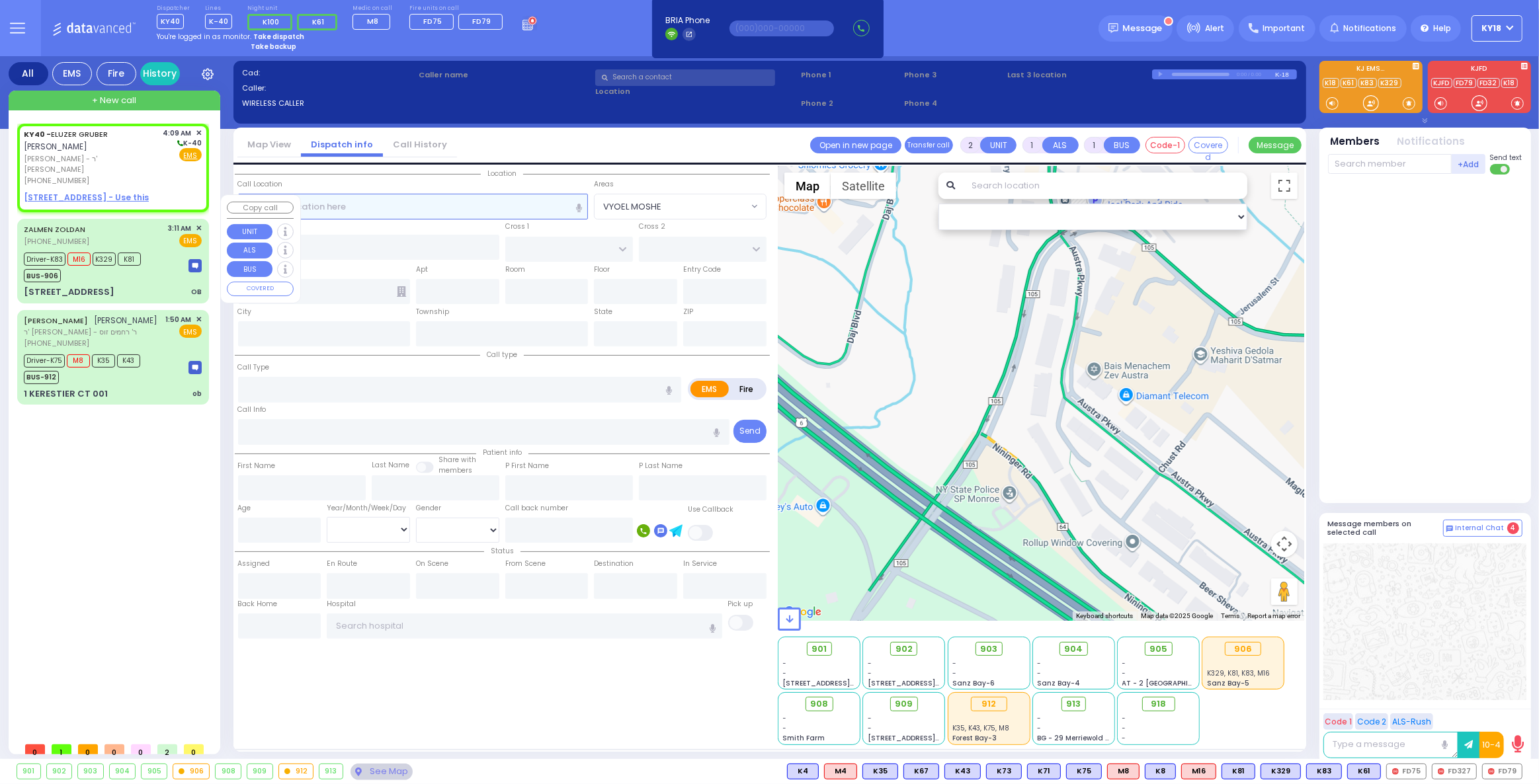
type input "04:09"
select select "Hatzalah Garages"
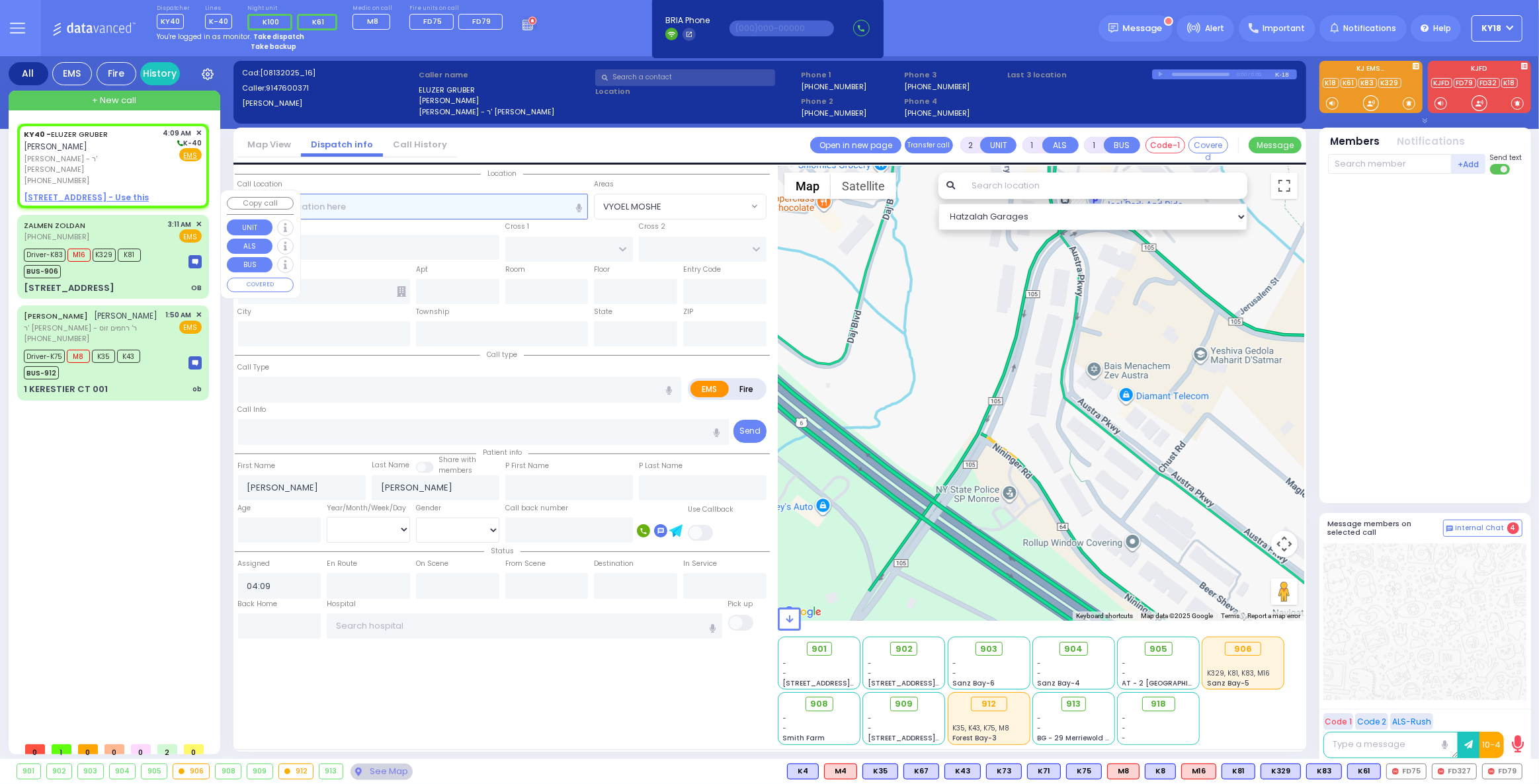
select select
radio input "true"
select select
select select "Hatzalah Garages"
select select
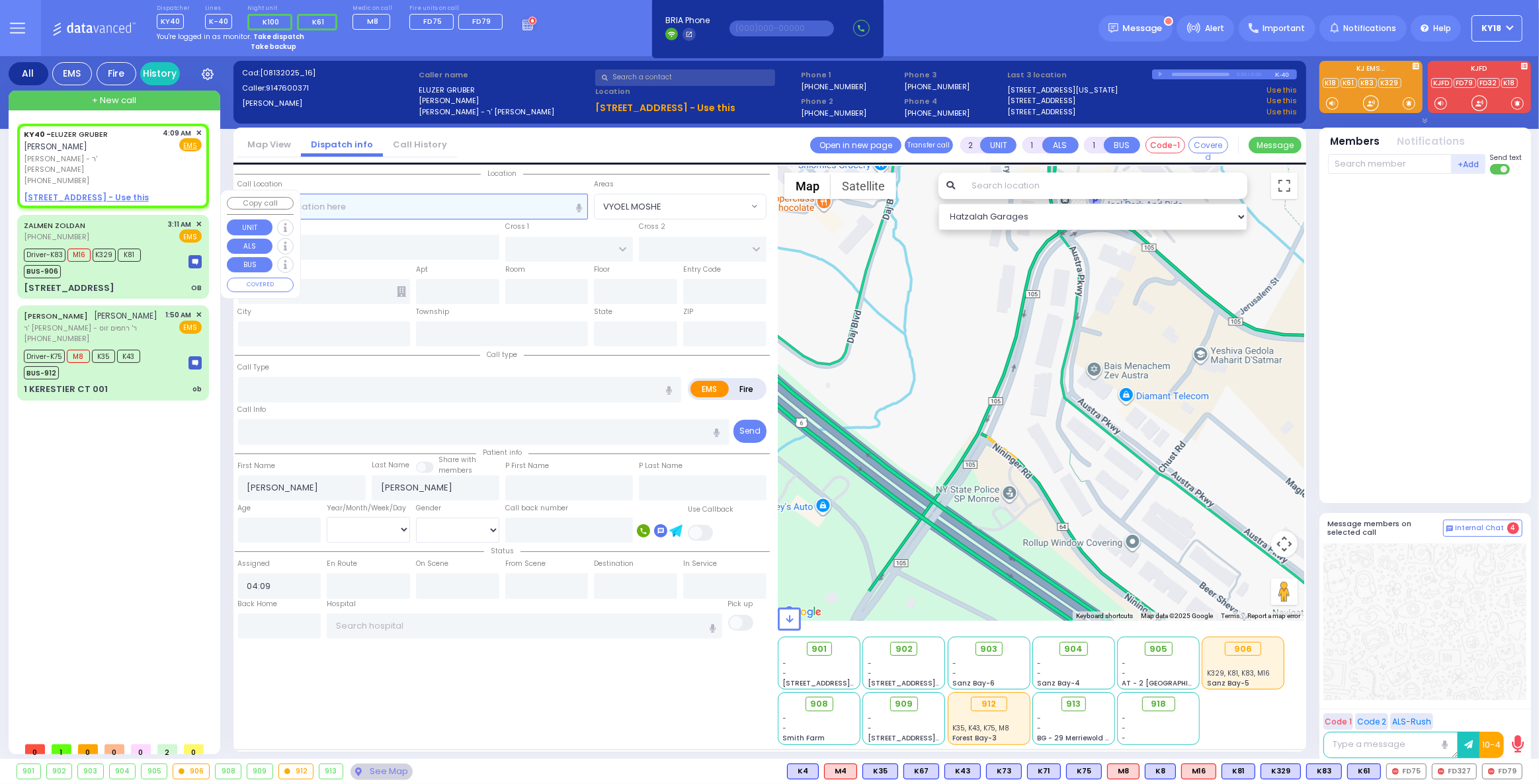
radio input "true"
select select
select select "Hatzalah Garages"
